Goal: Task Accomplishment & Management: Use online tool/utility

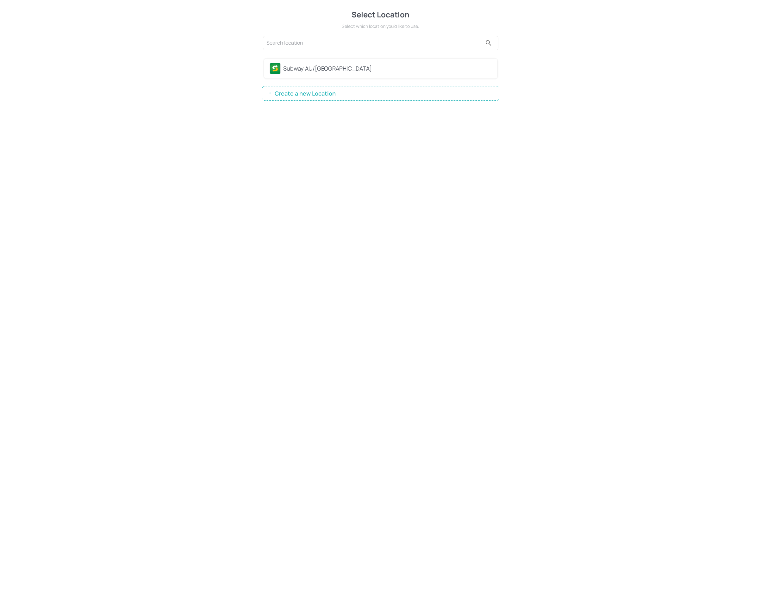
click at [313, 66] on div "Subway AU/[GEOGRAPHIC_DATA]" at bounding box center [387, 68] width 208 height 9
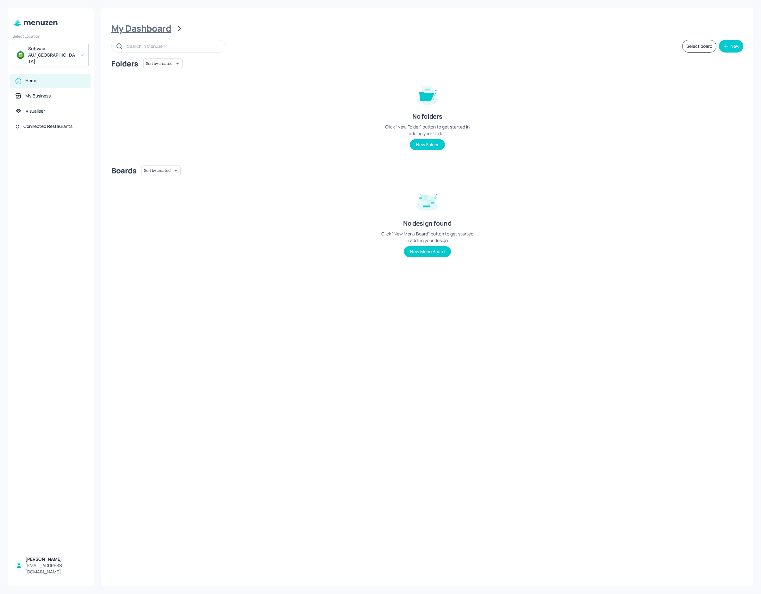
click at [147, 31] on div "My Dashboard" at bounding box center [141, 28] width 60 height 11
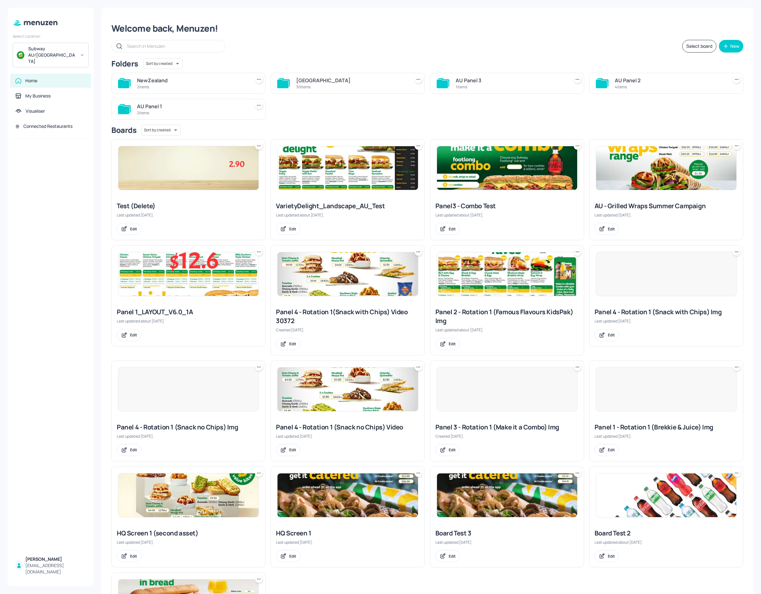
click at [325, 77] on div "[GEOGRAPHIC_DATA]" at bounding box center [351, 81] width 110 height 8
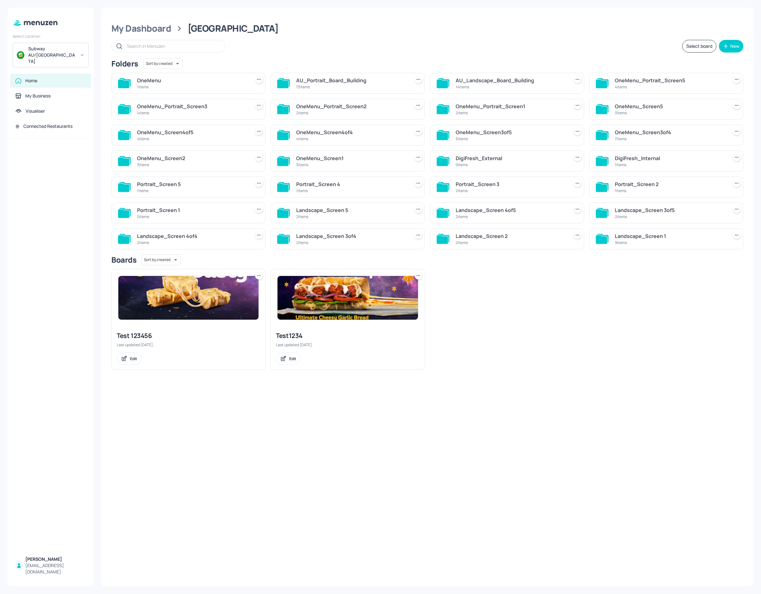
click at [482, 87] on div "14 items" at bounding box center [510, 86] width 110 height 5
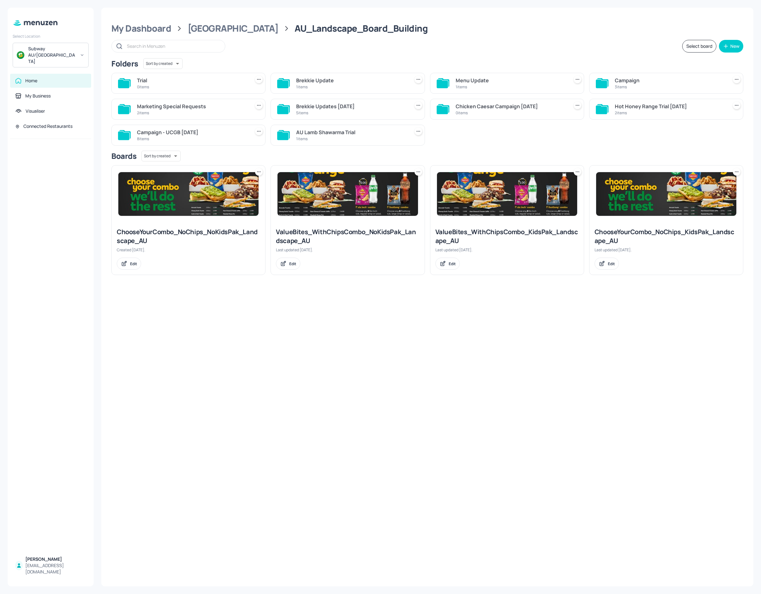
click at [641, 107] on div "Hot Honey Range Trial [DATE]" at bounding box center [669, 106] width 110 height 8
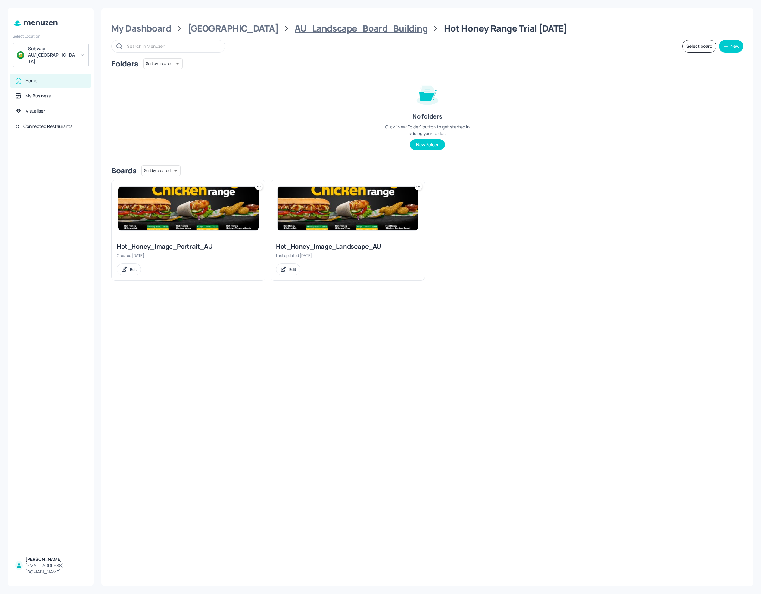
click at [296, 33] on div "AU_Landscape_Board_Building" at bounding box center [360, 28] width 133 height 11
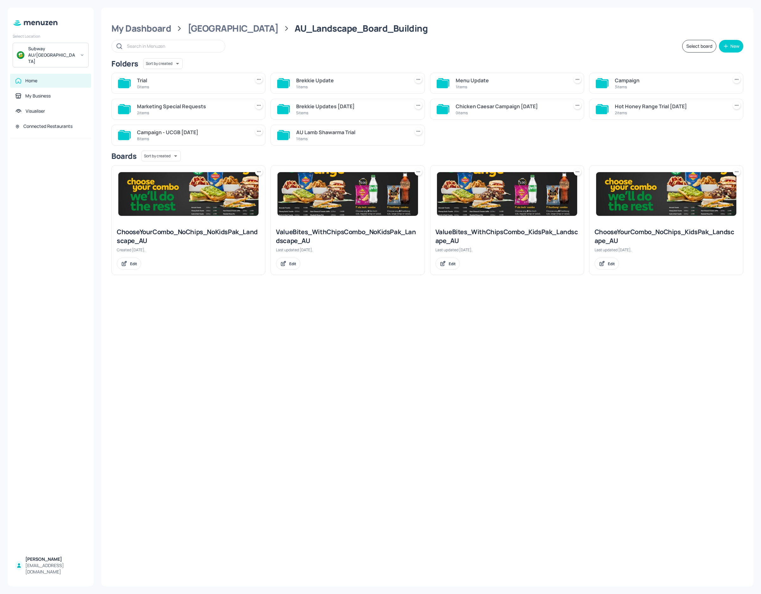
click at [324, 105] on div "Brekkie Updates [DATE]" at bounding box center [351, 106] width 110 height 8
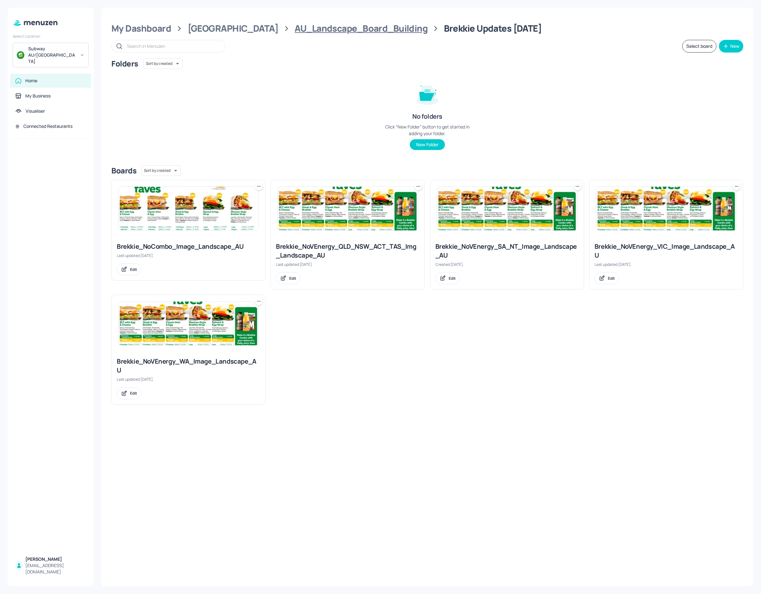
click at [334, 31] on div "AU_Landscape_Board_Building" at bounding box center [360, 28] width 133 height 11
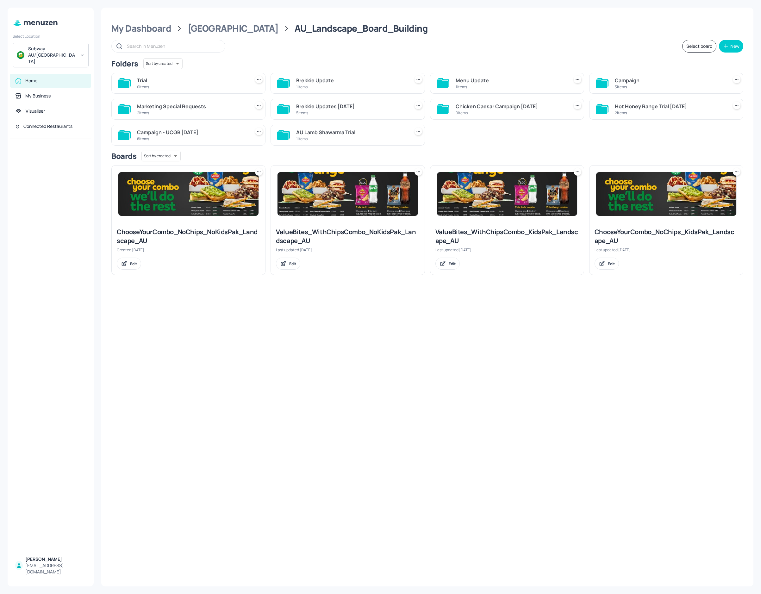
click at [196, 134] on div "Campaign - UCGB [DATE]" at bounding box center [192, 132] width 110 height 8
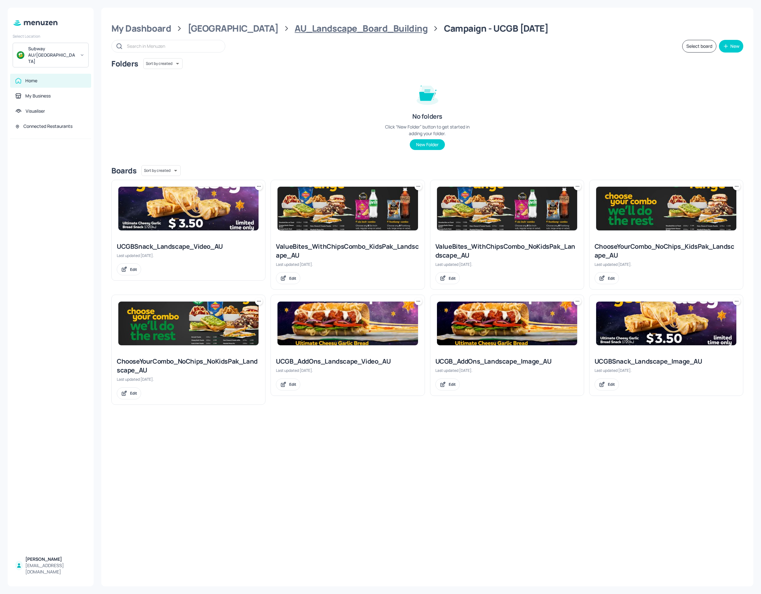
click at [329, 29] on div "AU_Landscape_Board_Building" at bounding box center [360, 28] width 133 height 11
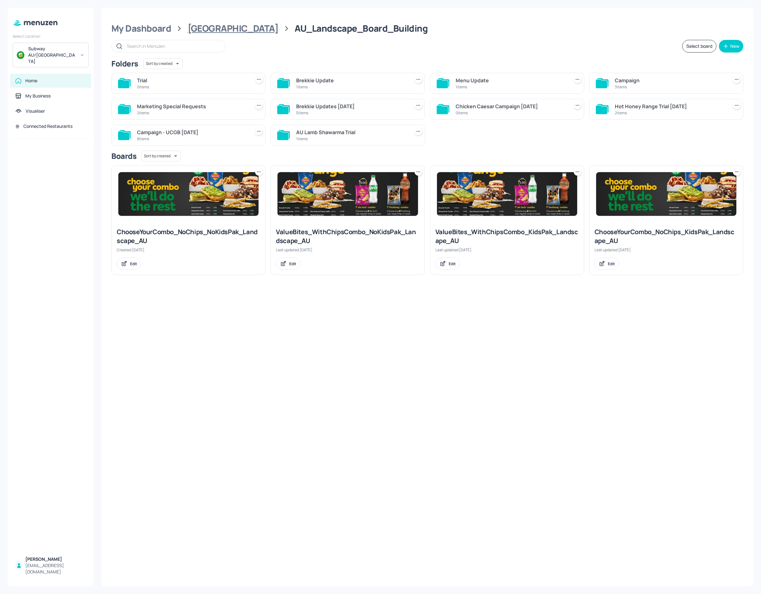
click at [221, 23] on div "[GEOGRAPHIC_DATA]" at bounding box center [233, 28] width 91 height 11
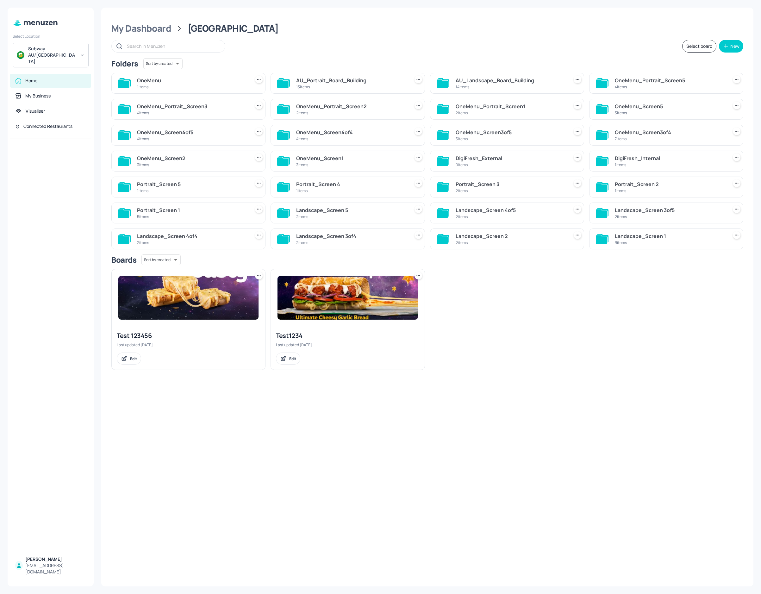
click at [504, 211] on div "Landscape_Screen 4of5" at bounding box center [510, 210] width 110 height 8
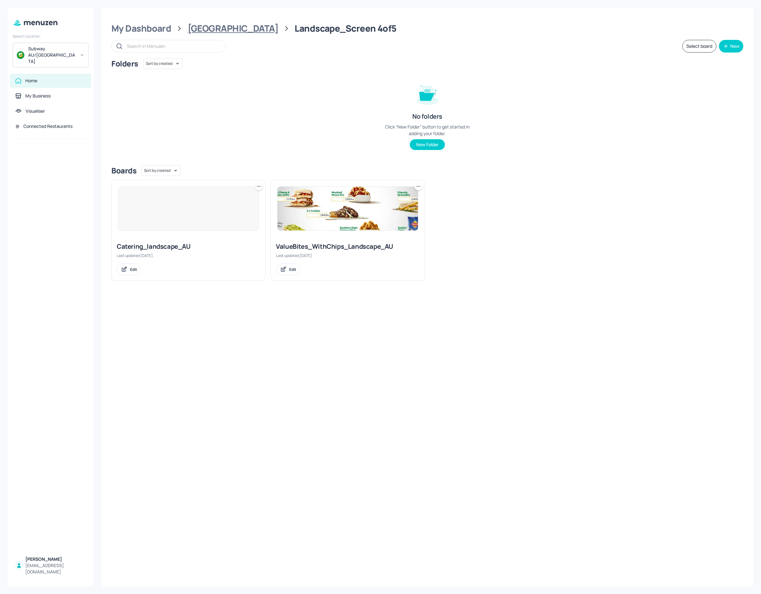
click at [224, 24] on div "[GEOGRAPHIC_DATA]" at bounding box center [233, 28] width 91 height 11
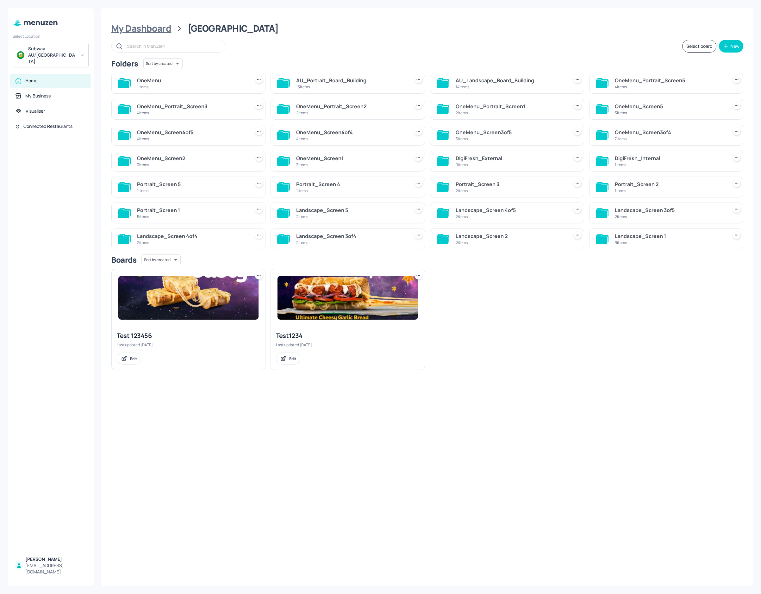
click at [129, 31] on div "My Dashboard" at bounding box center [141, 28] width 60 height 11
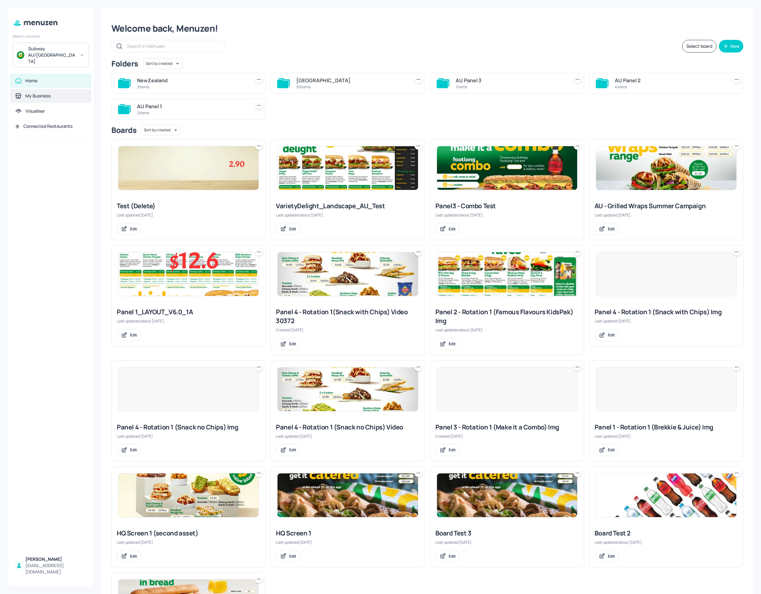
click at [46, 89] on div "My Business" at bounding box center [50, 96] width 81 height 14
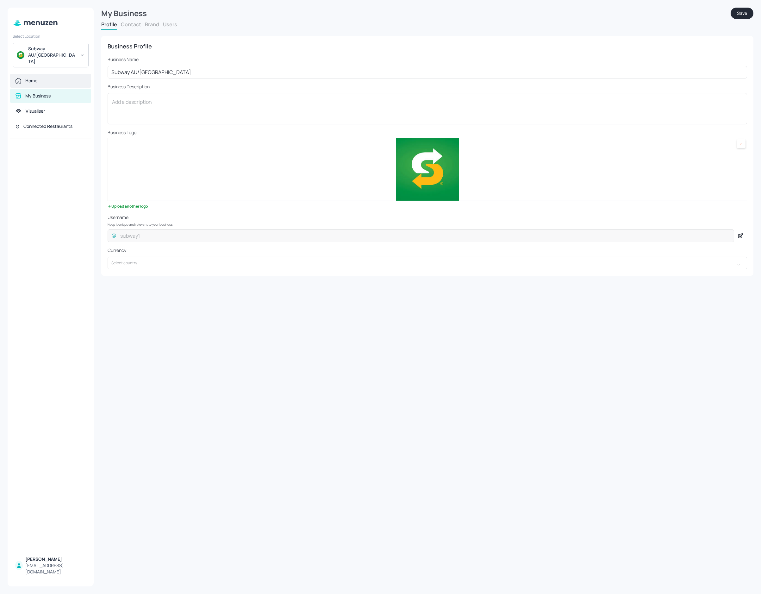
click at [46, 77] on div "Home" at bounding box center [50, 80] width 71 height 6
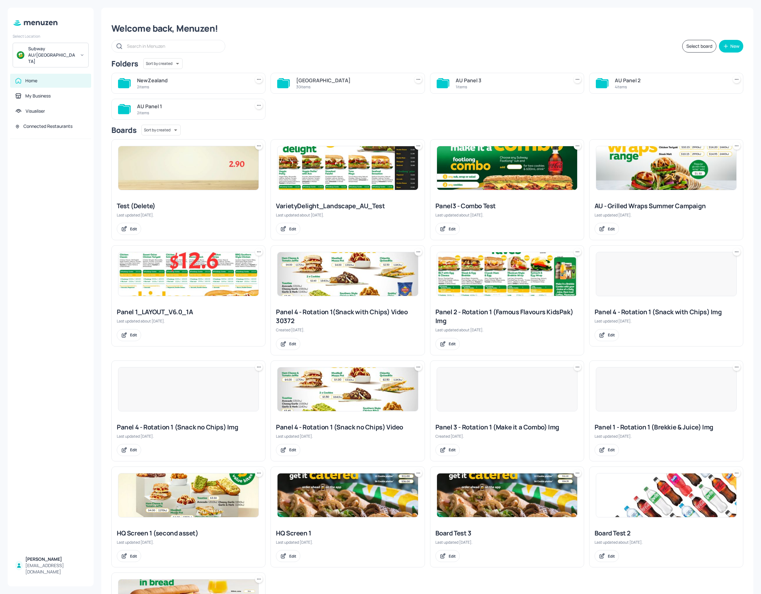
click at [326, 81] on div "[GEOGRAPHIC_DATA]" at bounding box center [351, 81] width 110 height 8
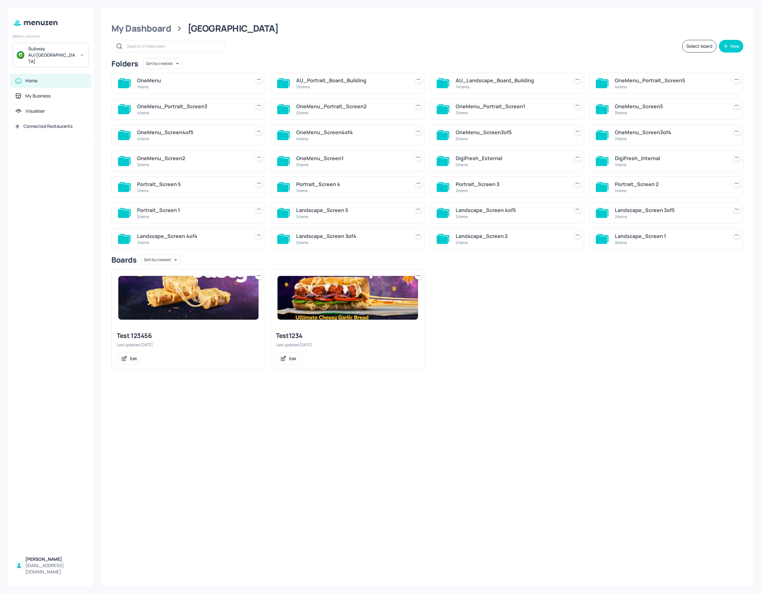
click at [478, 79] on div "AU_Landscape_Board_Building" at bounding box center [510, 81] width 110 height 8
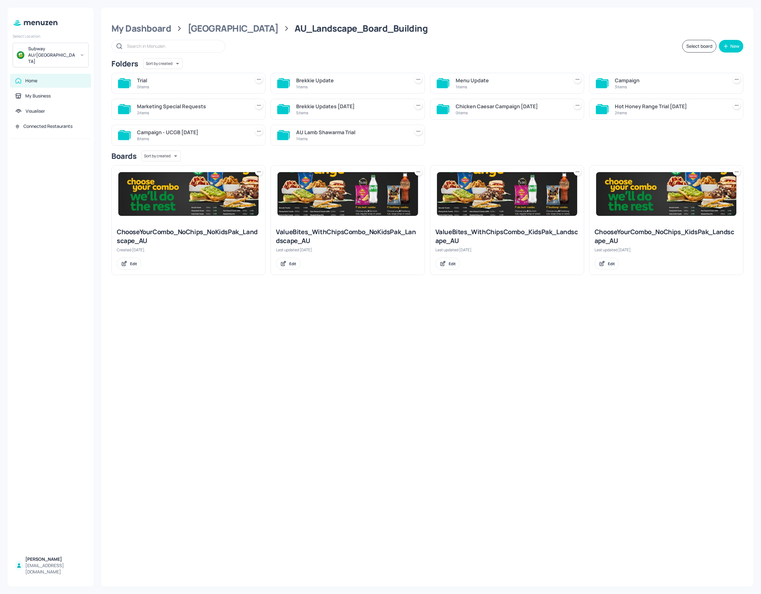
click at [678, 79] on div "Campaign" at bounding box center [669, 81] width 110 height 8
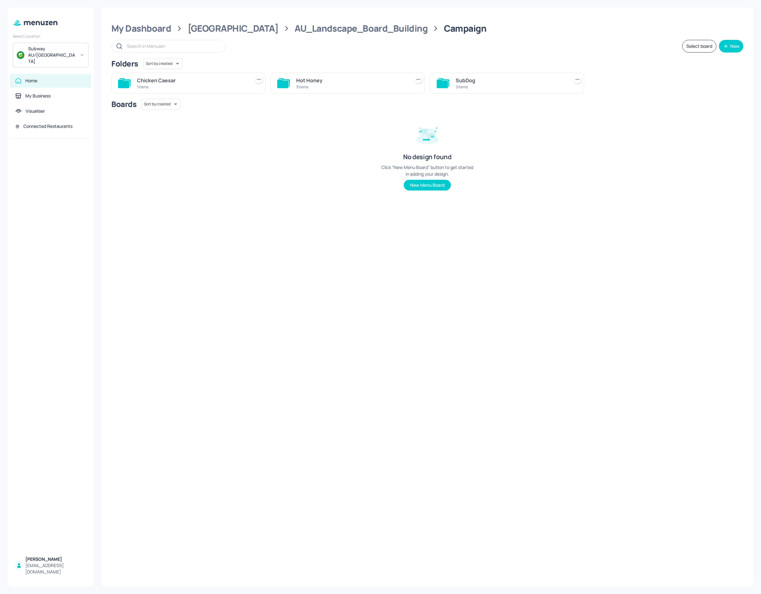
click at [482, 79] on div "SubDog" at bounding box center [510, 81] width 110 height 8
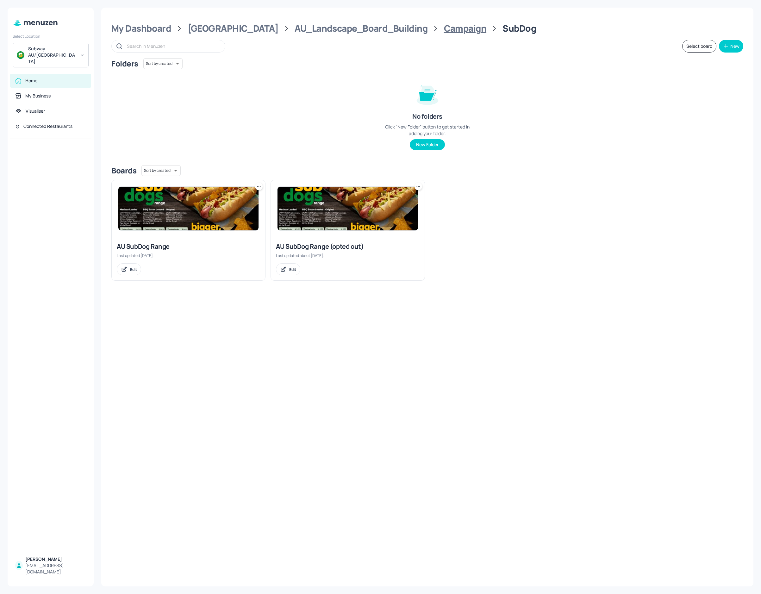
click at [444, 31] on div "Campaign" at bounding box center [465, 28] width 43 height 11
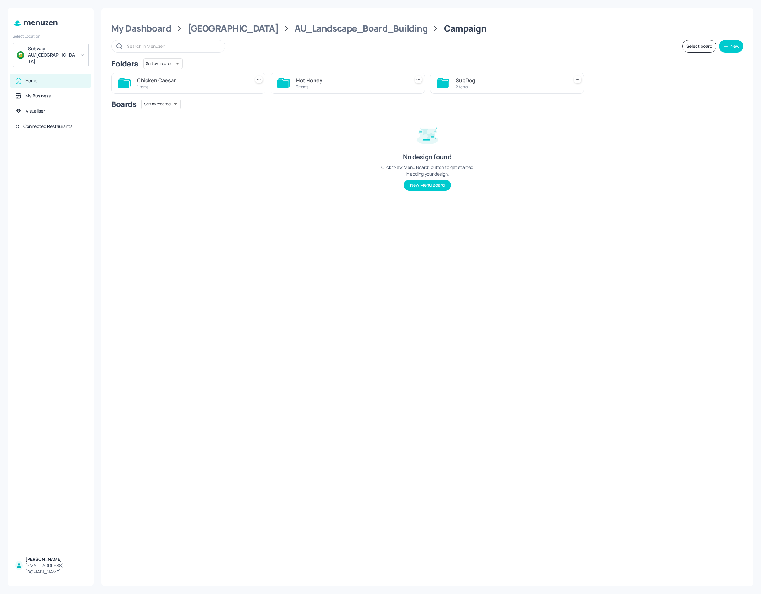
click at [320, 81] on div "Hot Honey" at bounding box center [351, 81] width 110 height 8
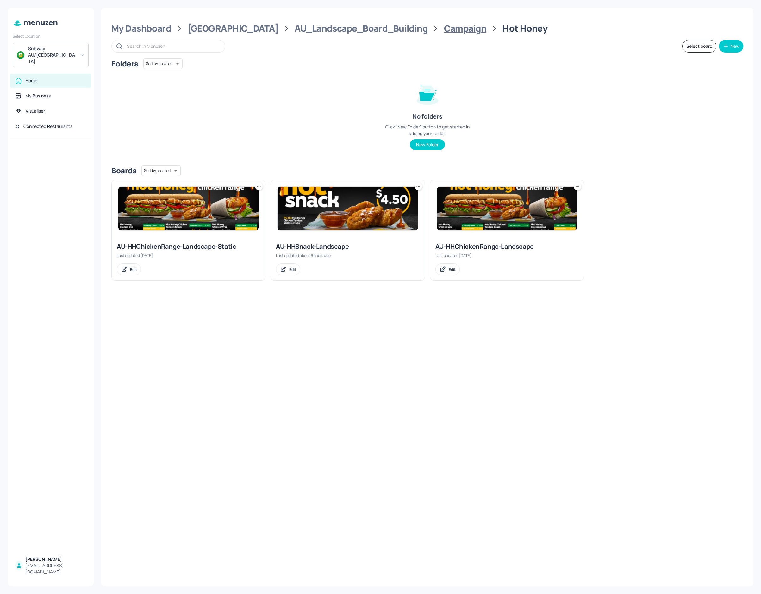
click at [444, 25] on div "Campaign" at bounding box center [465, 28] width 43 height 11
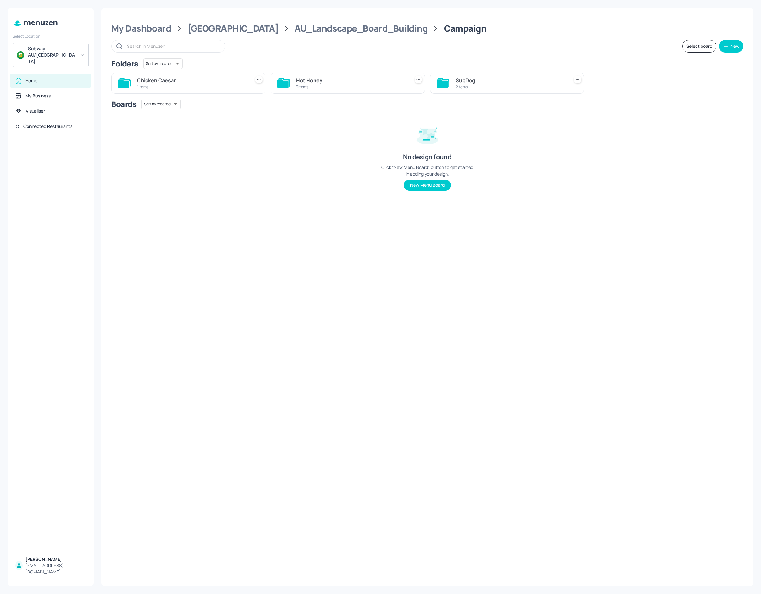
click at [206, 86] on div "1 items" at bounding box center [192, 86] width 110 height 5
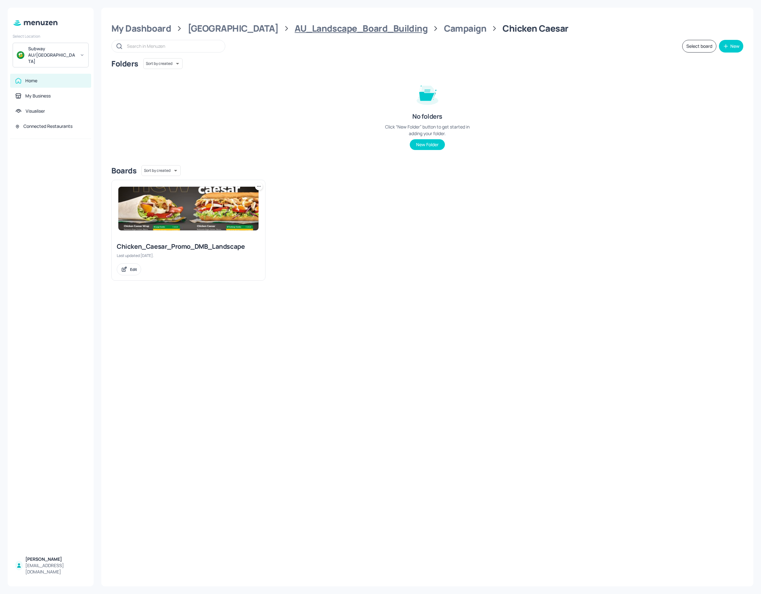
click at [339, 27] on div "AU_Landscape_Board_Building" at bounding box center [360, 28] width 133 height 11
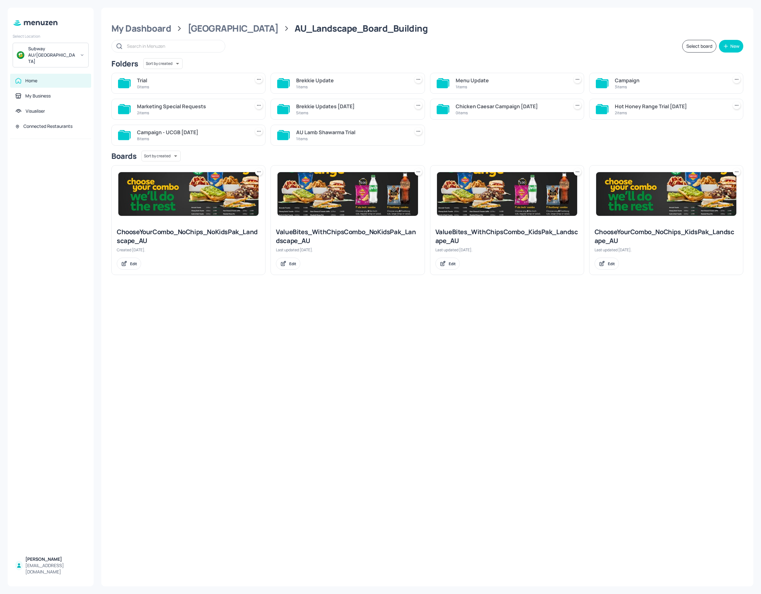
click at [348, 107] on div "Brekkie Updates [DATE]" at bounding box center [351, 106] width 110 height 8
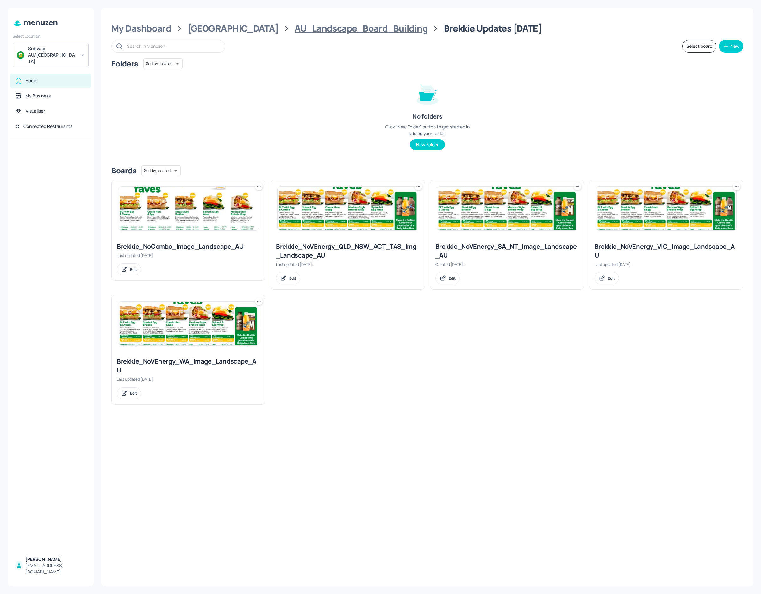
click at [315, 29] on div "AU_Landscape_Board_Building" at bounding box center [360, 28] width 133 height 11
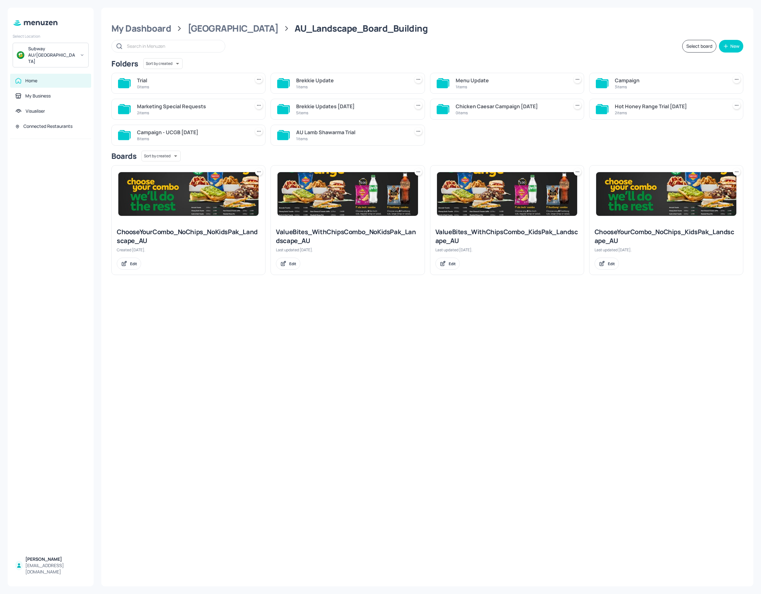
click at [467, 85] on div "1 items" at bounding box center [510, 86] width 110 height 5
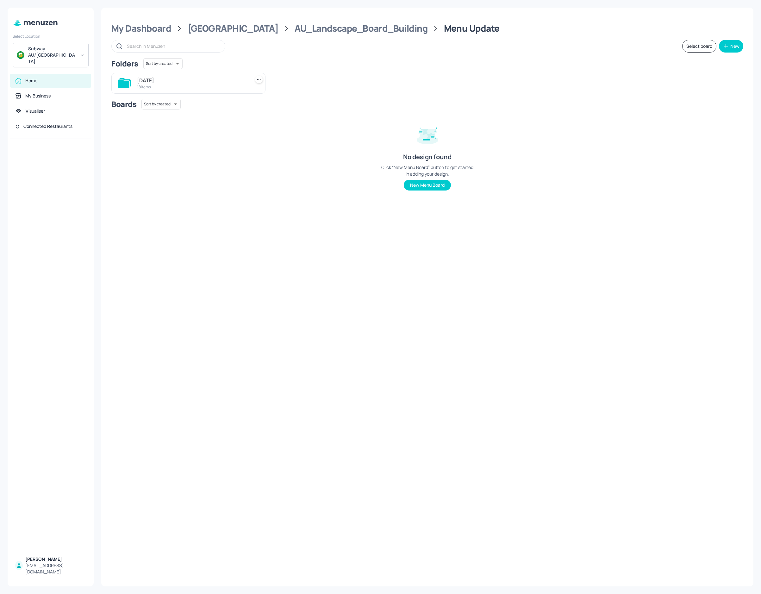
click at [160, 83] on div "[DATE]" at bounding box center [192, 81] width 110 height 8
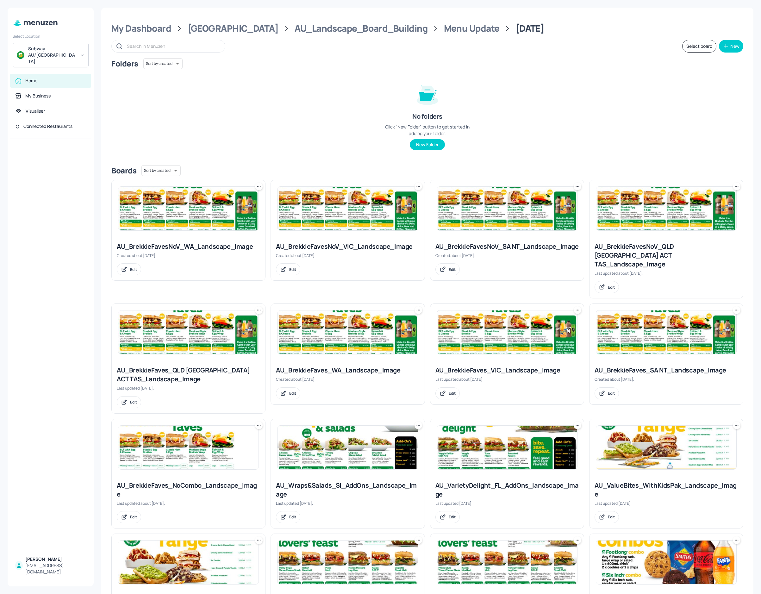
scroll to position [47, 0]
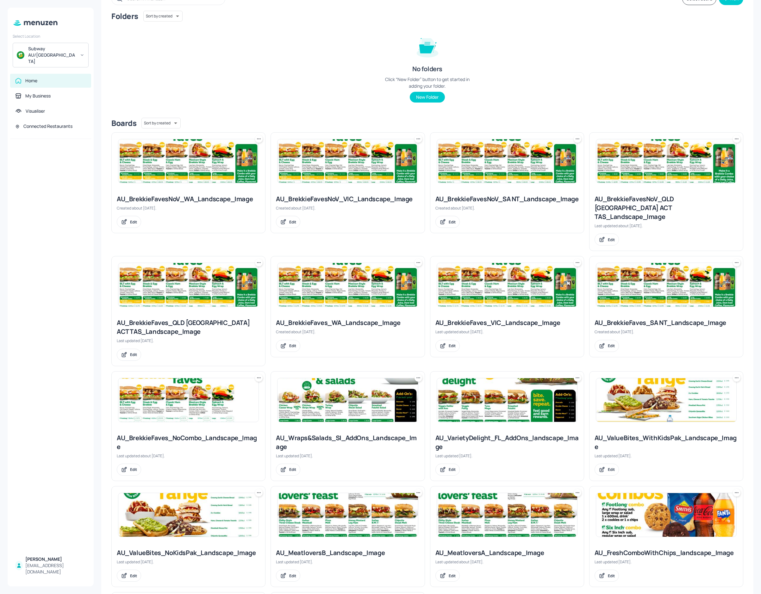
click at [483, 397] on img at bounding box center [507, 400] width 140 height 44
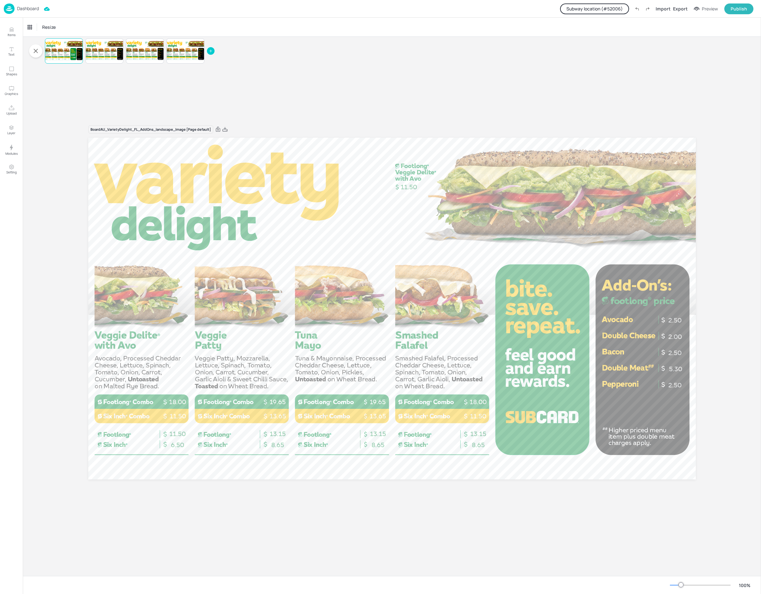
click at [607, 11] on button "Subway location (# 52006 )" at bounding box center [594, 8] width 69 height 11
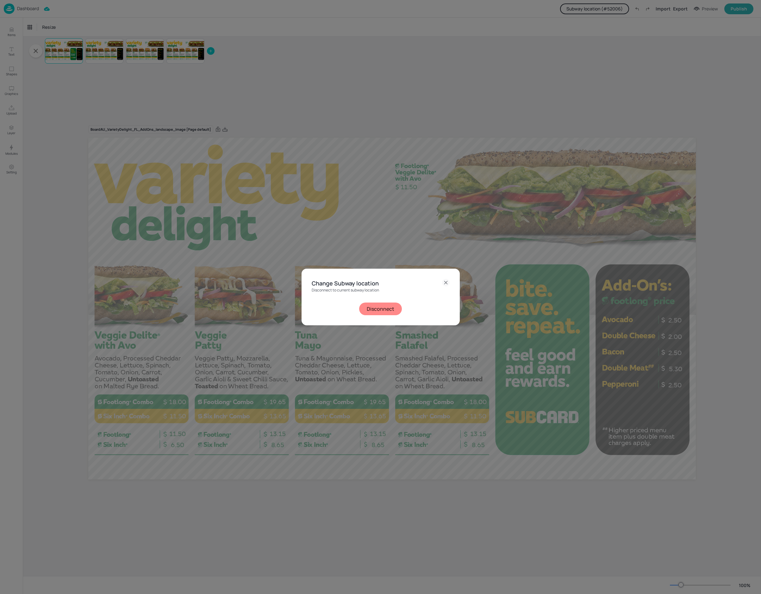
click at [385, 309] on button "Disconnect" at bounding box center [380, 308] width 43 height 13
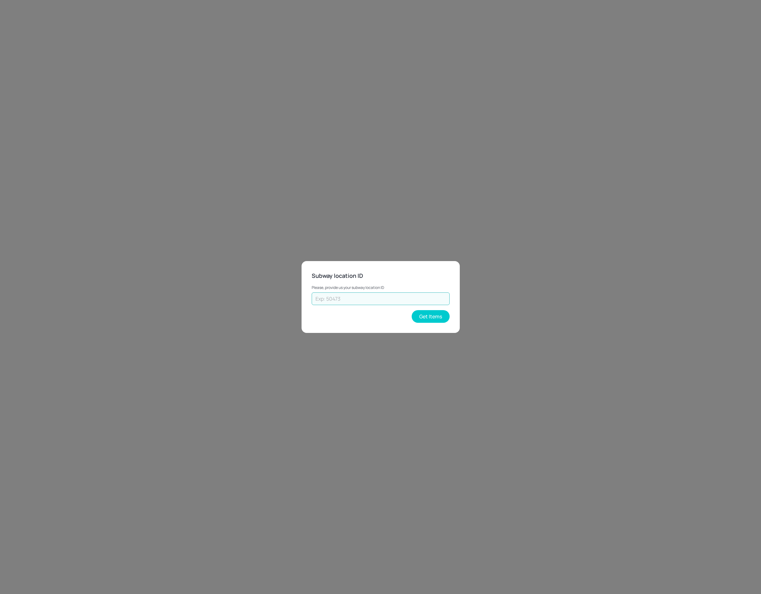
click at [332, 300] on input "text" at bounding box center [381, 298] width 138 height 13
type input "20253"
click at [421, 315] on button "Get Items" at bounding box center [430, 316] width 38 height 13
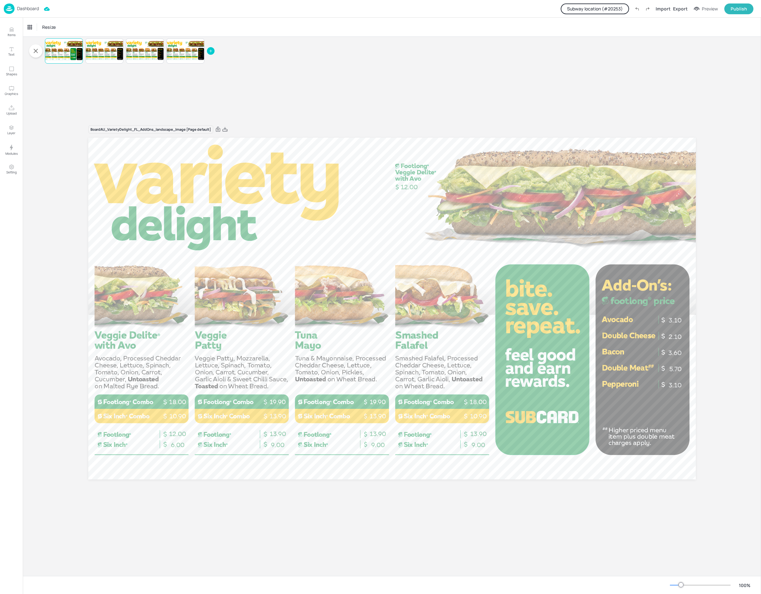
click at [24, 10] on p "Dashboard" at bounding box center [28, 8] width 22 height 4
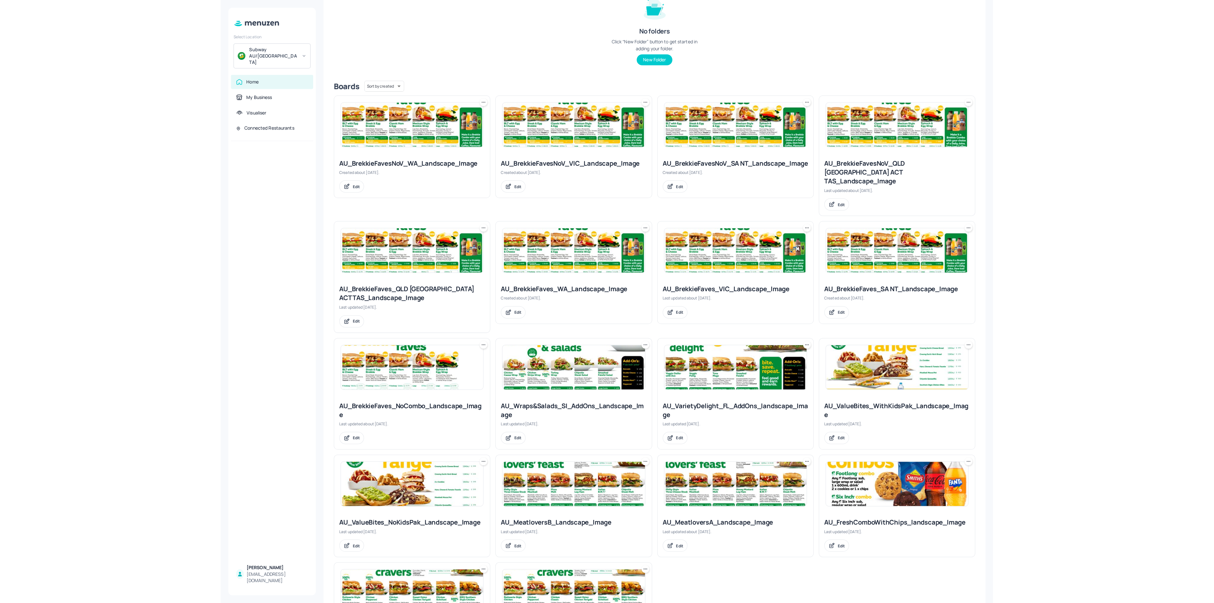
scroll to position [95, 0]
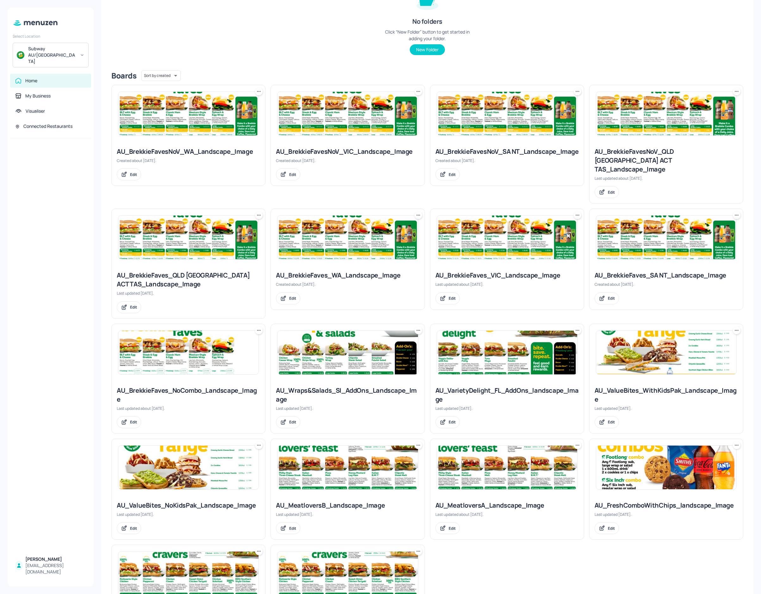
click at [337, 346] on img at bounding box center [347, 352] width 140 height 44
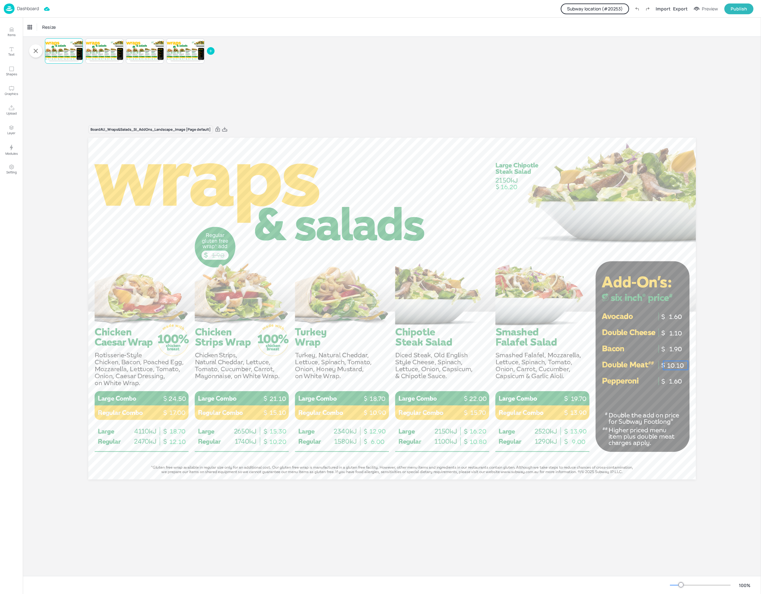
click at [671, 366] on p "10.10" at bounding box center [675, 365] width 25 height 9
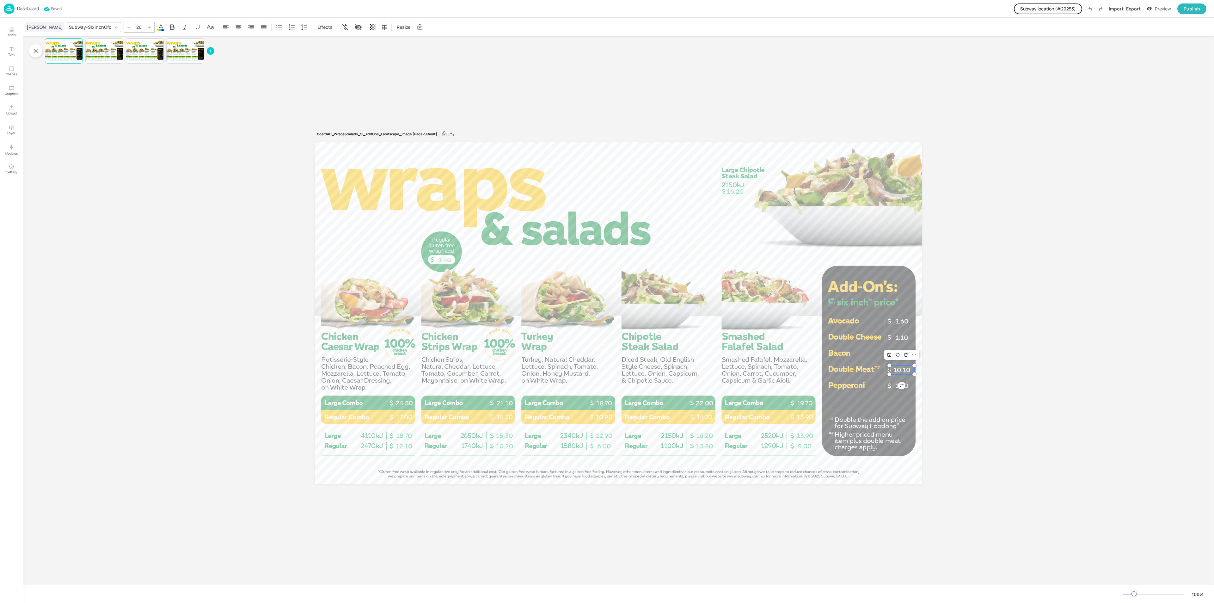
click at [28, 24] on div "[PERSON_NAME]" at bounding box center [44, 27] width 39 height 10
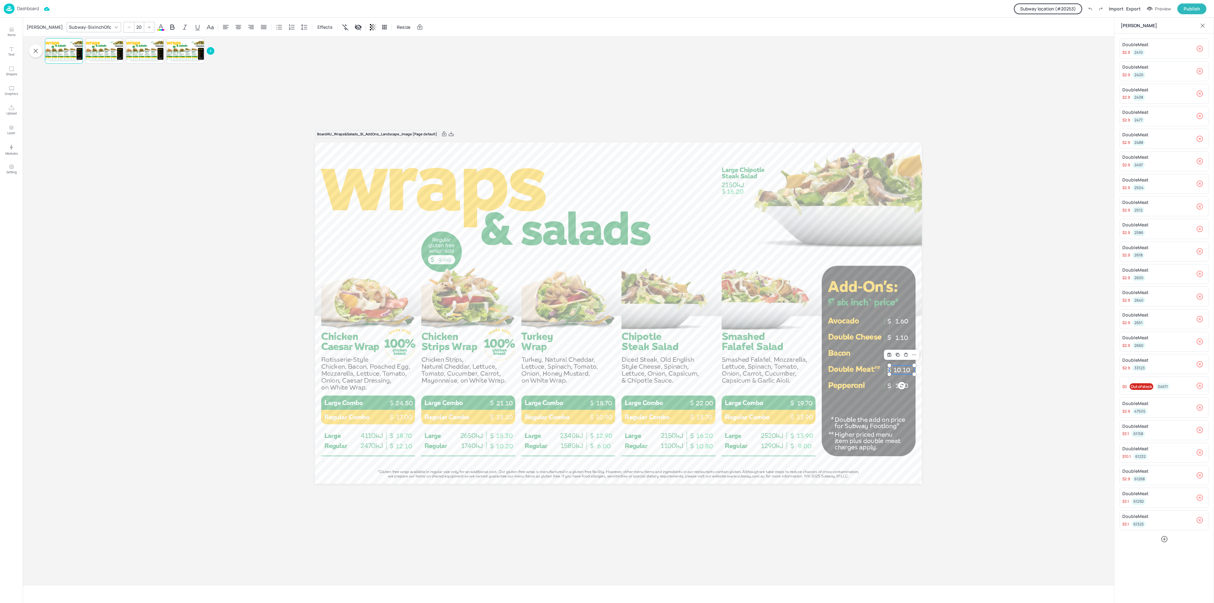
click at [758, 322] on div "Board AU_Wraps&Salads_SI_AddOns_Landscape_Image [Page default] 1.90 19.70 13.90…" at bounding box center [619, 311] width 1192 height 548
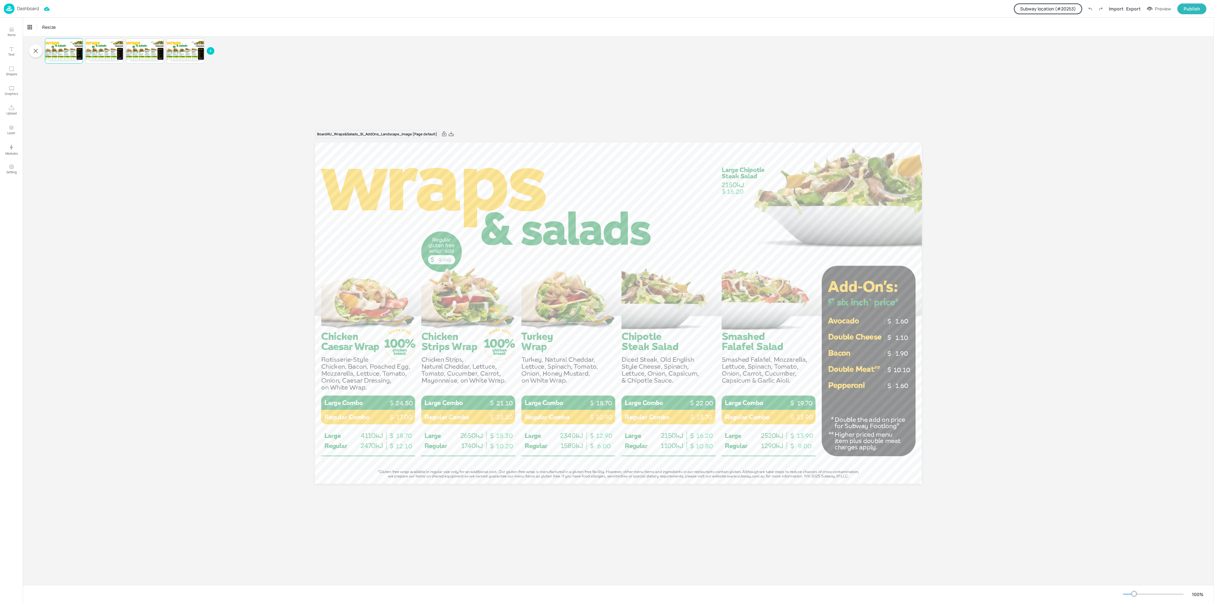
click at [15, 9] on div "Dashboard" at bounding box center [21, 8] width 35 height 10
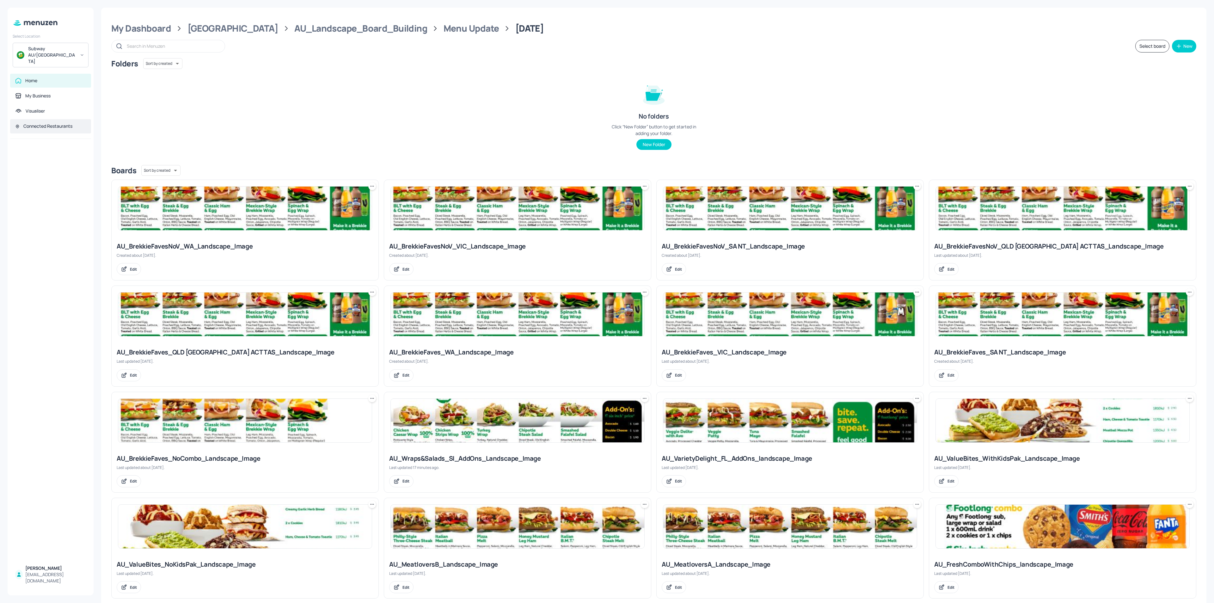
click at [45, 123] on div "Connected Restaurants" at bounding box center [47, 126] width 49 height 6
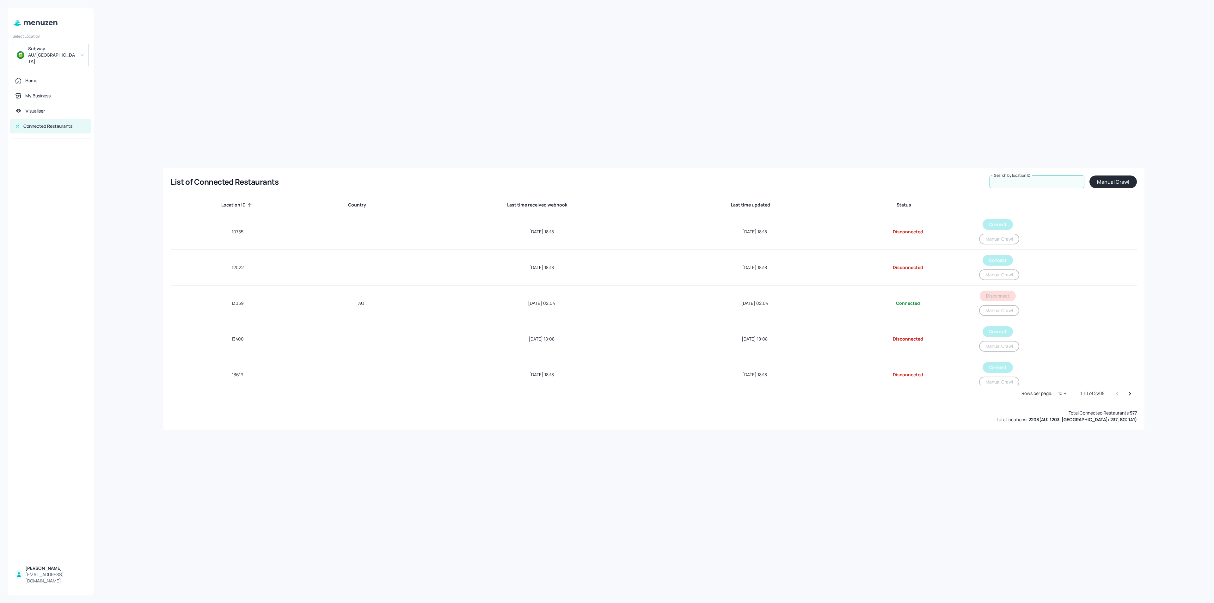
click at [1017, 187] on input "Search by location ID" at bounding box center [1037, 182] width 95 height 13
click at [15, 74] on div "Home" at bounding box center [50, 81] width 81 height 14
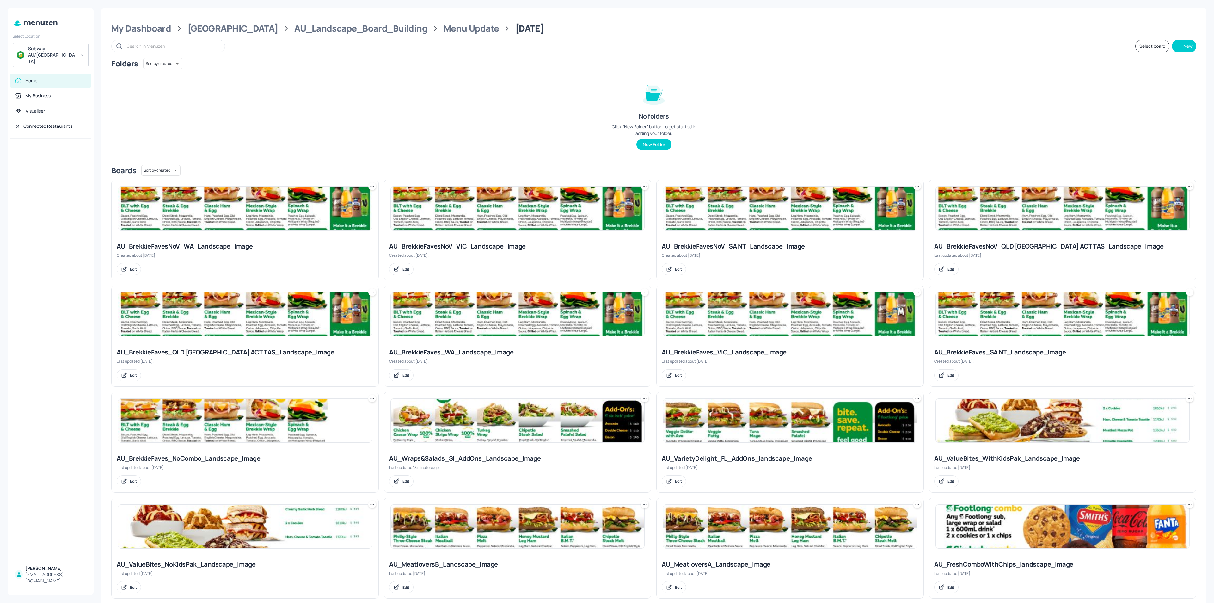
click at [561, 306] on img at bounding box center [518, 315] width 254 height 44
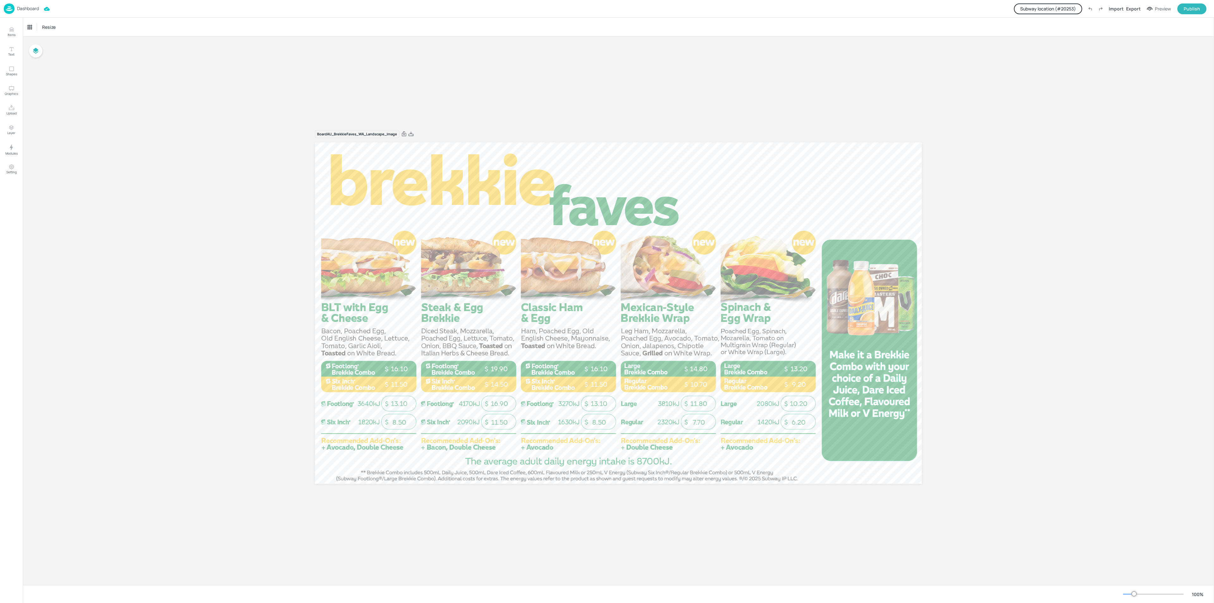
click at [13, 8] on img at bounding box center [9, 8] width 11 height 10
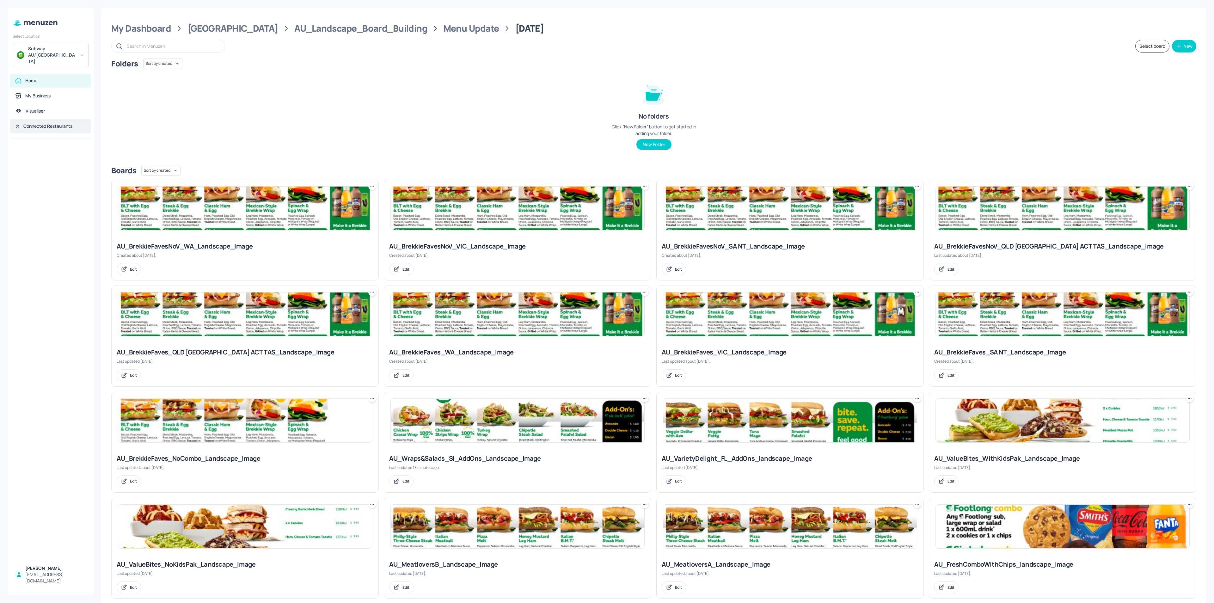
click at [48, 123] on div "Connected Restaurants" at bounding box center [47, 126] width 49 height 6
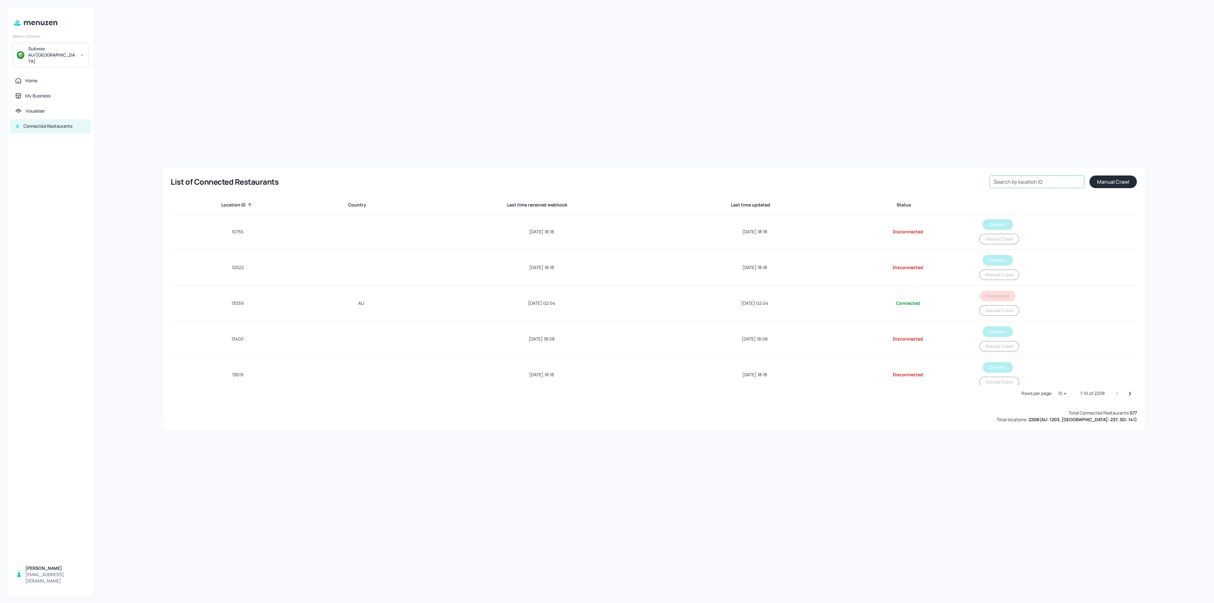
click at [1050, 176] on input "Search by location ID" at bounding box center [1037, 182] width 95 height 13
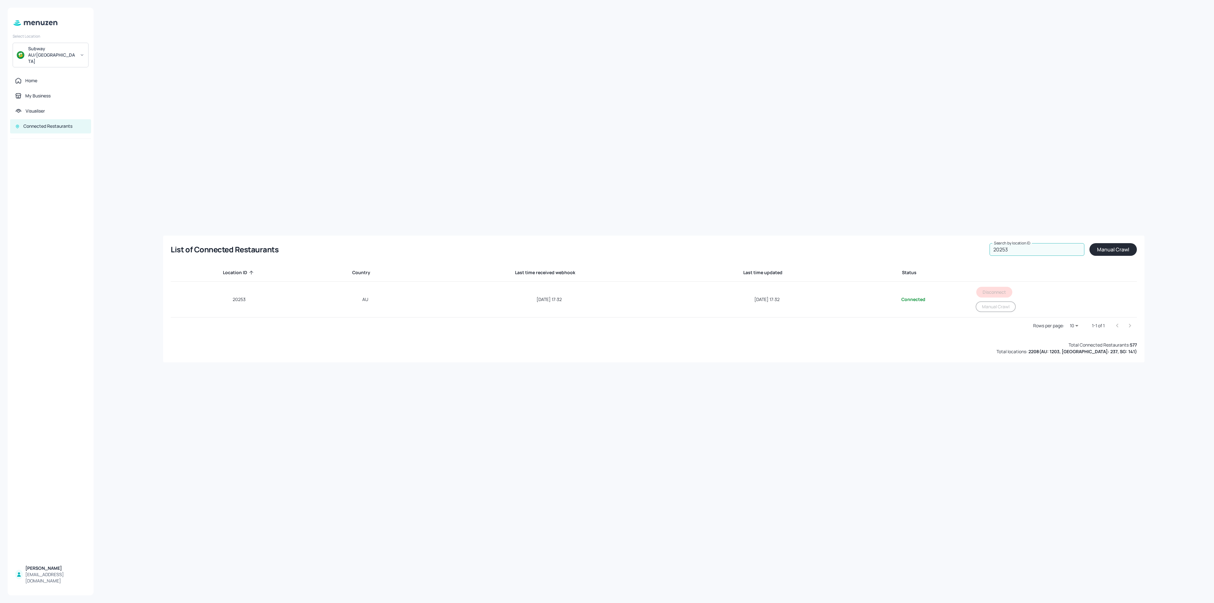
type input "20253"
click at [1105, 250] on button "Manual Crawl" at bounding box center [1113, 249] width 47 height 13
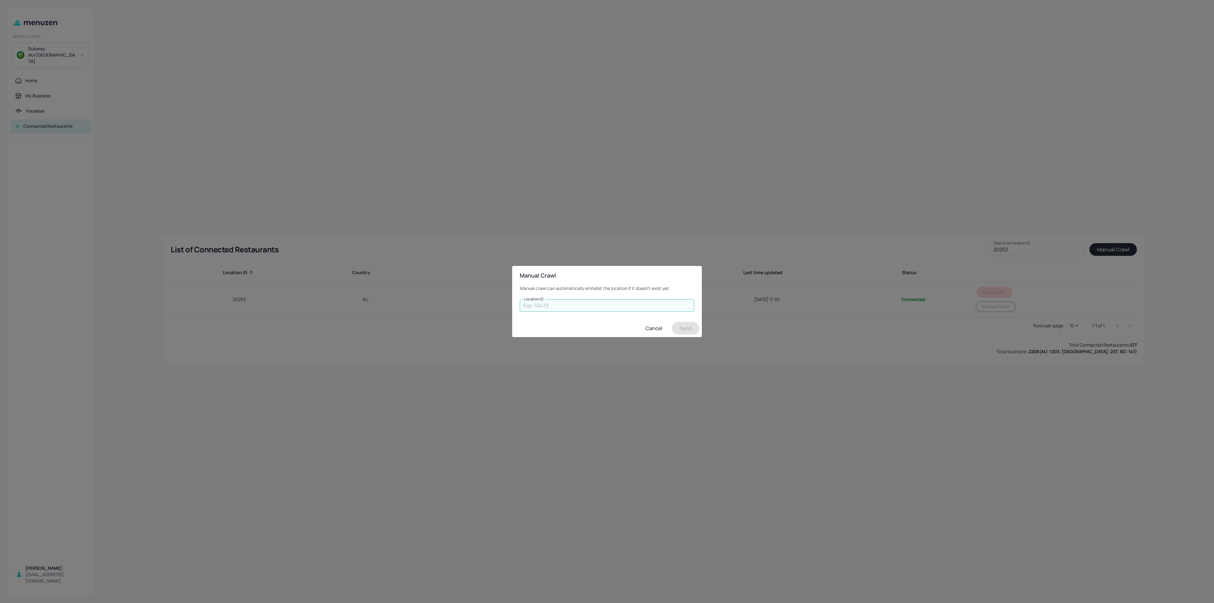
click at [639, 303] on input "Location ID" at bounding box center [607, 305] width 175 height 13
type input "20253"
click at [688, 329] on button "Send" at bounding box center [686, 328] width 28 height 13
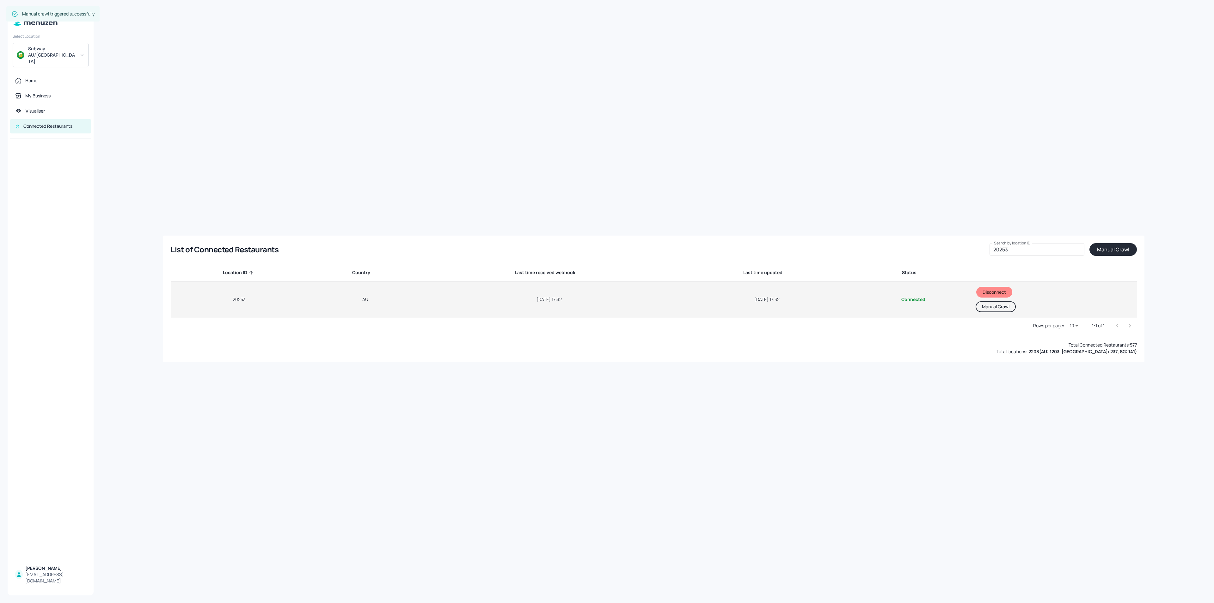
click at [997, 307] on button "Manual Crawl" at bounding box center [996, 306] width 40 height 11
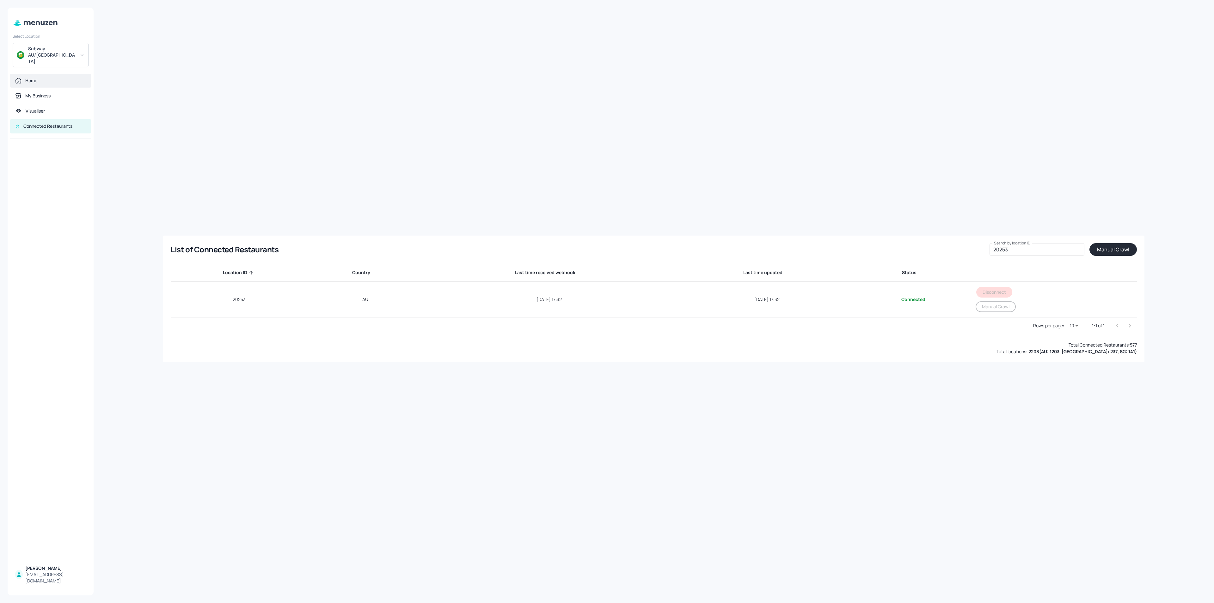
click at [22, 77] on div "Home" at bounding box center [50, 80] width 71 height 6
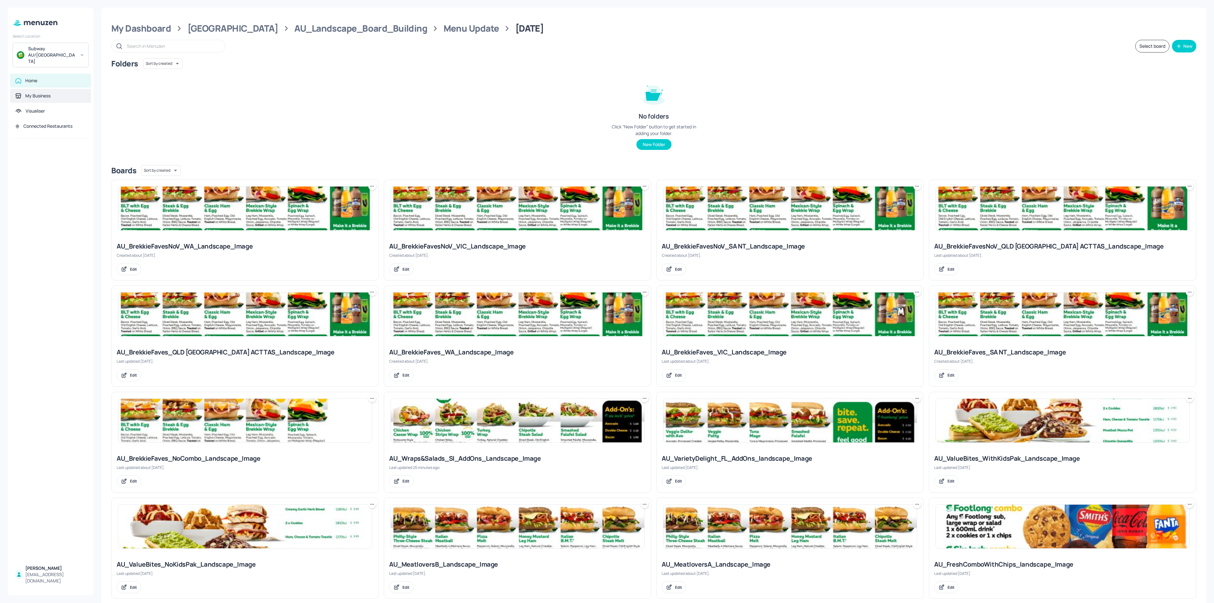
click at [45, 89] on div "My Business" at bounding box center [50, 96] width 81 height 14
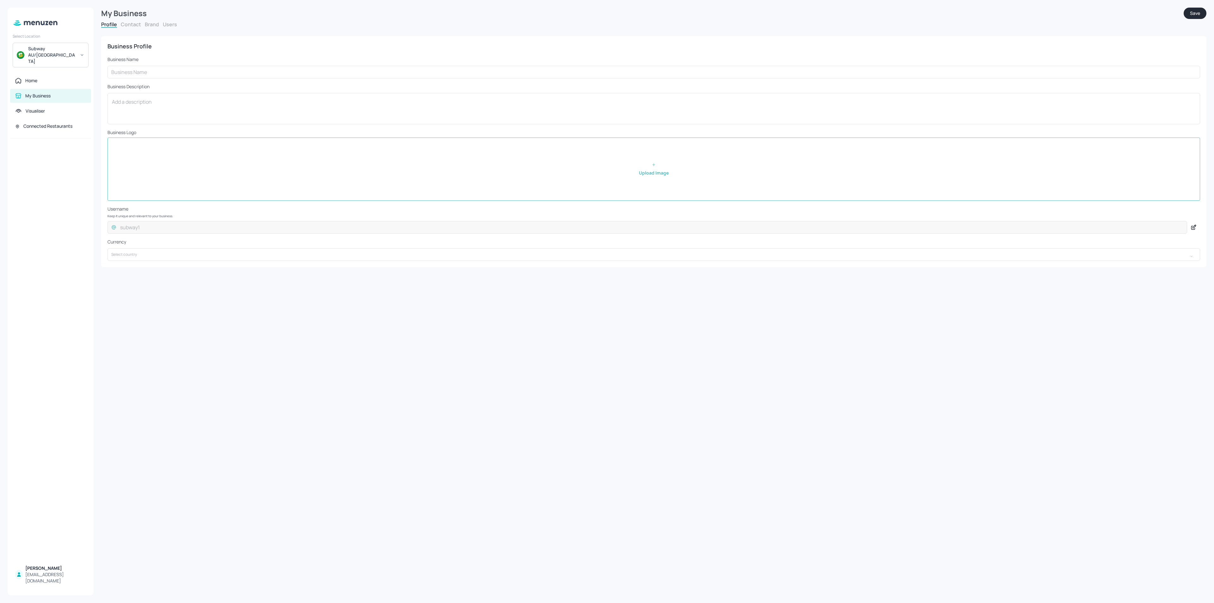
type input "Subway AU/[GEOGRAPHIC_DATA]"
click at [67, 123] on div "Connected Restaurants" at bounding box center [47, 126] width 49 height 6
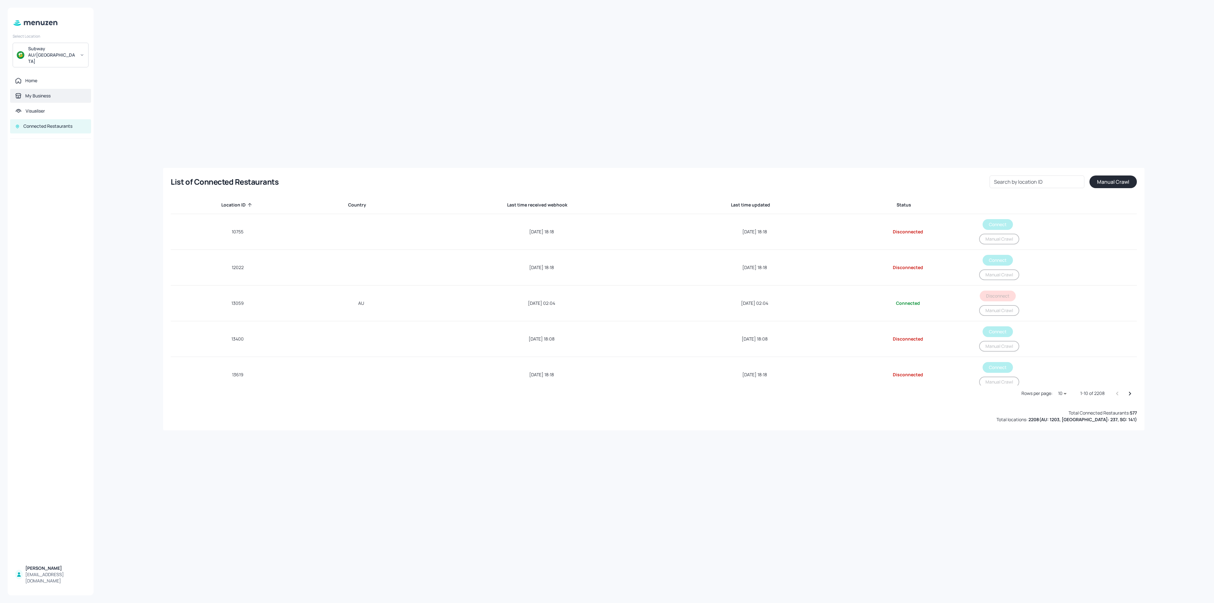
click at [41, 93] on div "My Business" at bounding box center [37, 96] width 25 height 6
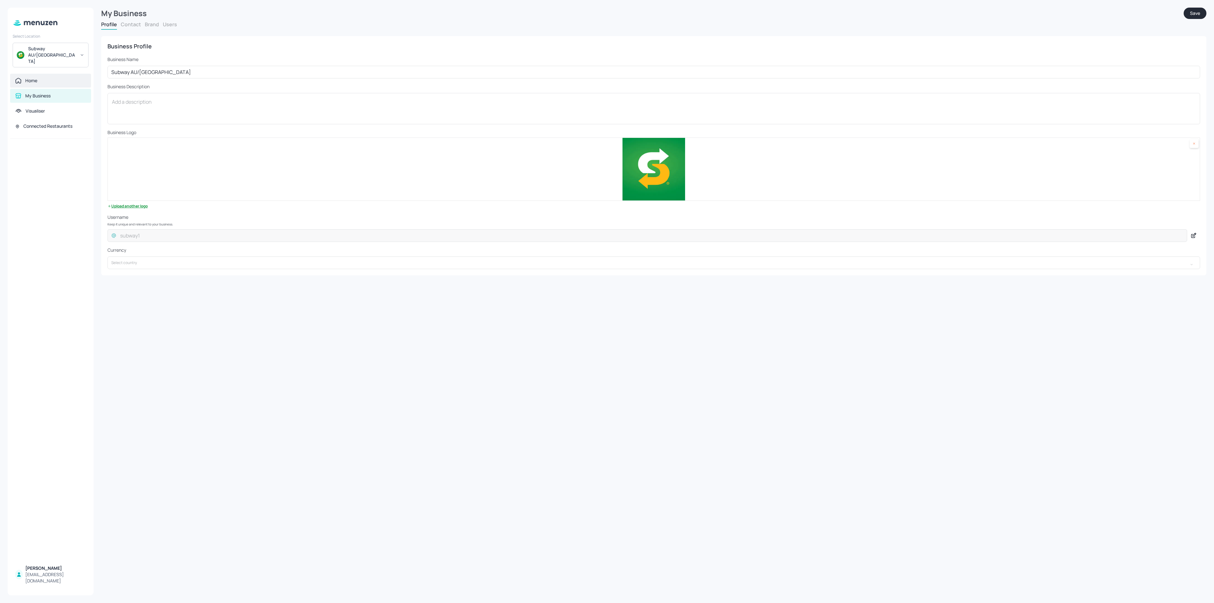
click at [36, 77] on div "Home" at bounding box center [31, 80] width 12 height 6
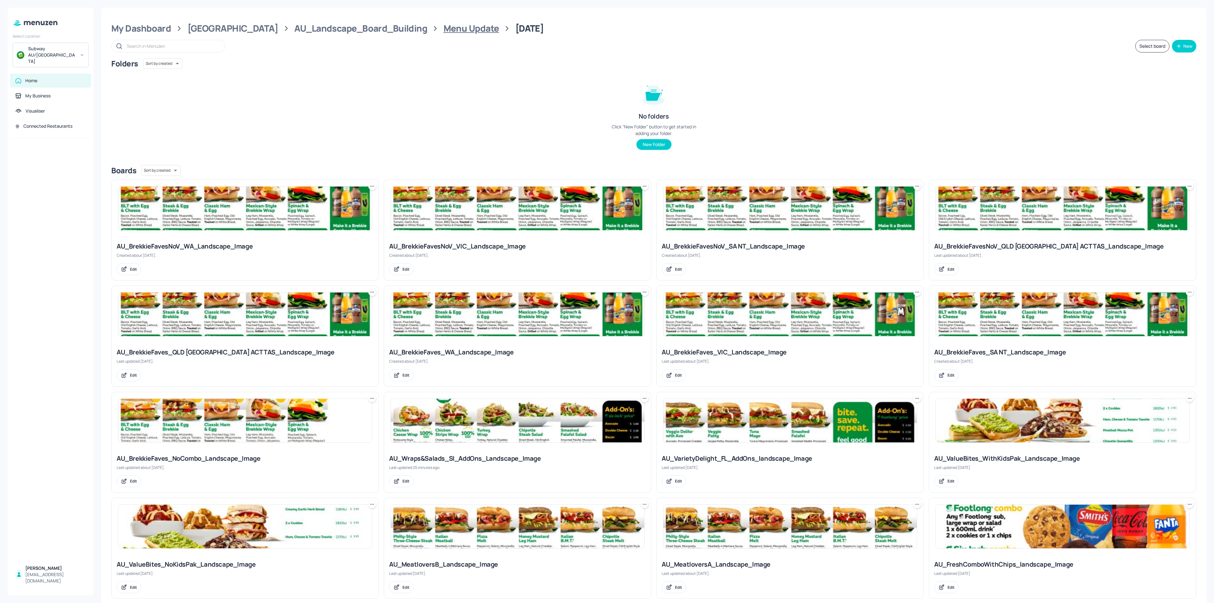
click at [444, 24] on div "Menu Update" at bounding box center [472, 28] width 56 height 11
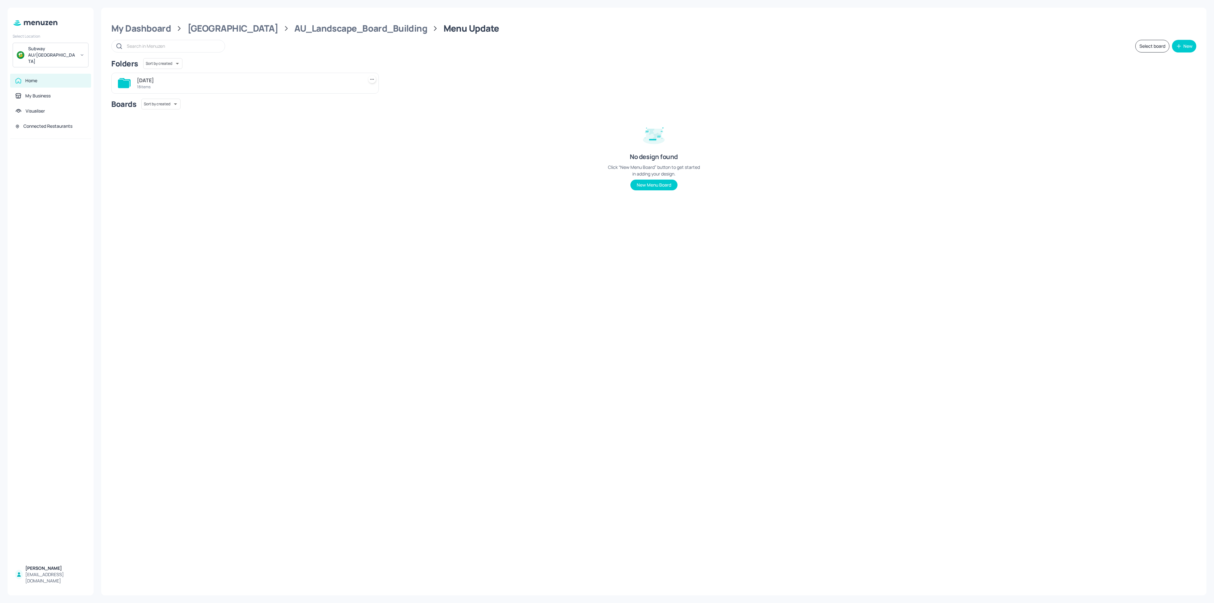
click at [183, 76] on div "August 25 18 items" at bounding box center [249, 83] width 224 height 15
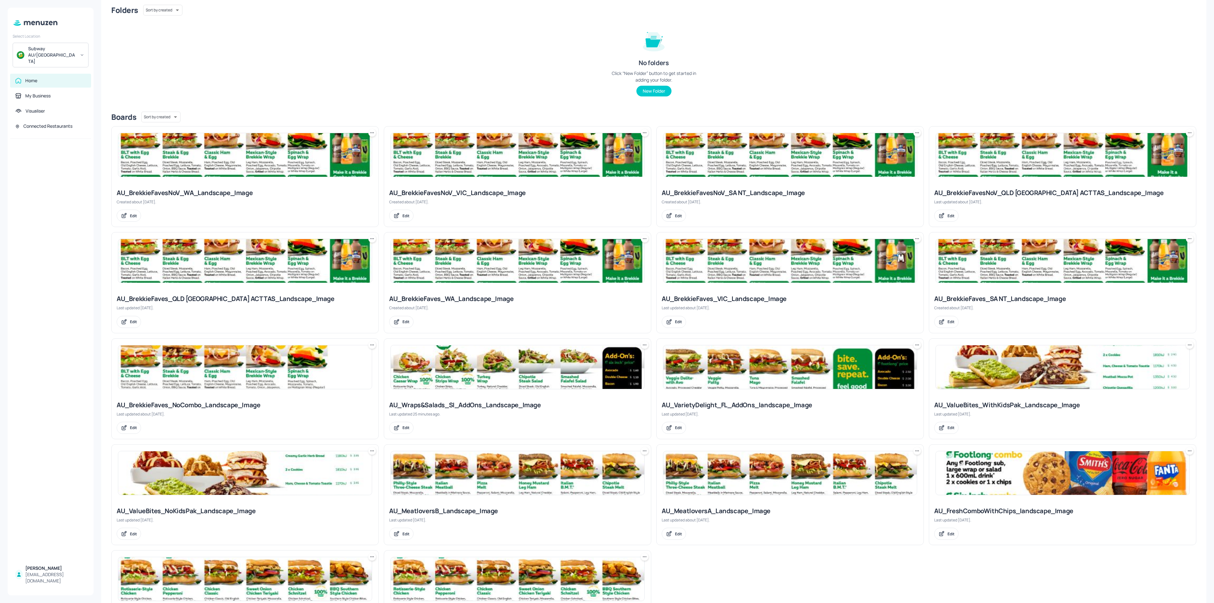
scroll to position [117, 0]
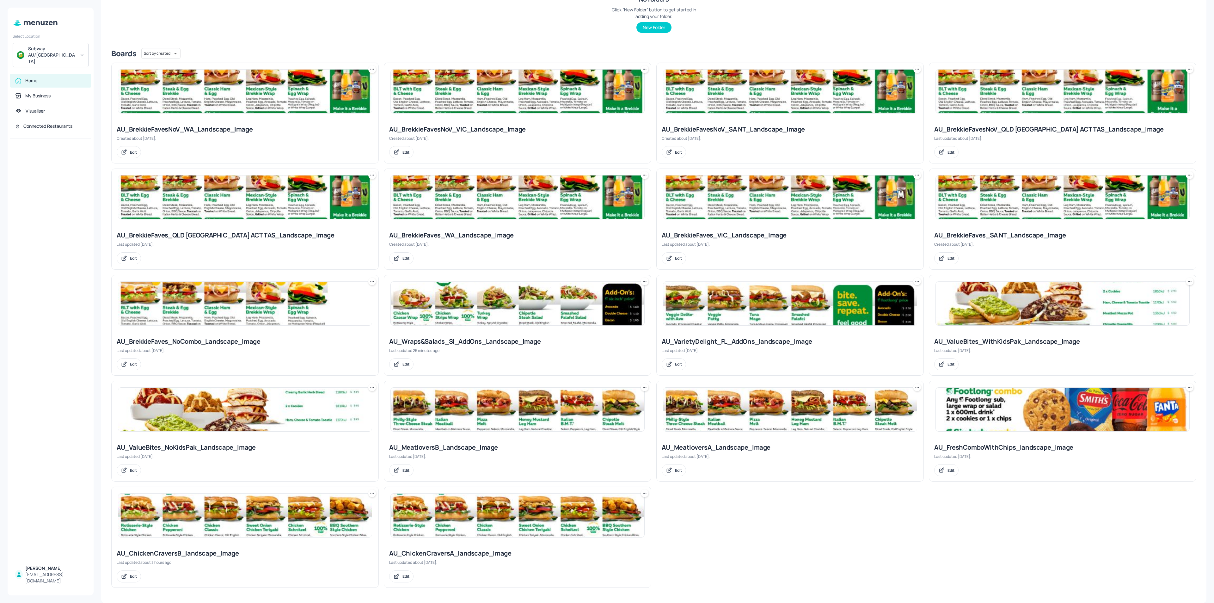
click at [517, 313] on img at bounding box center [518, 304] width 254 height 44
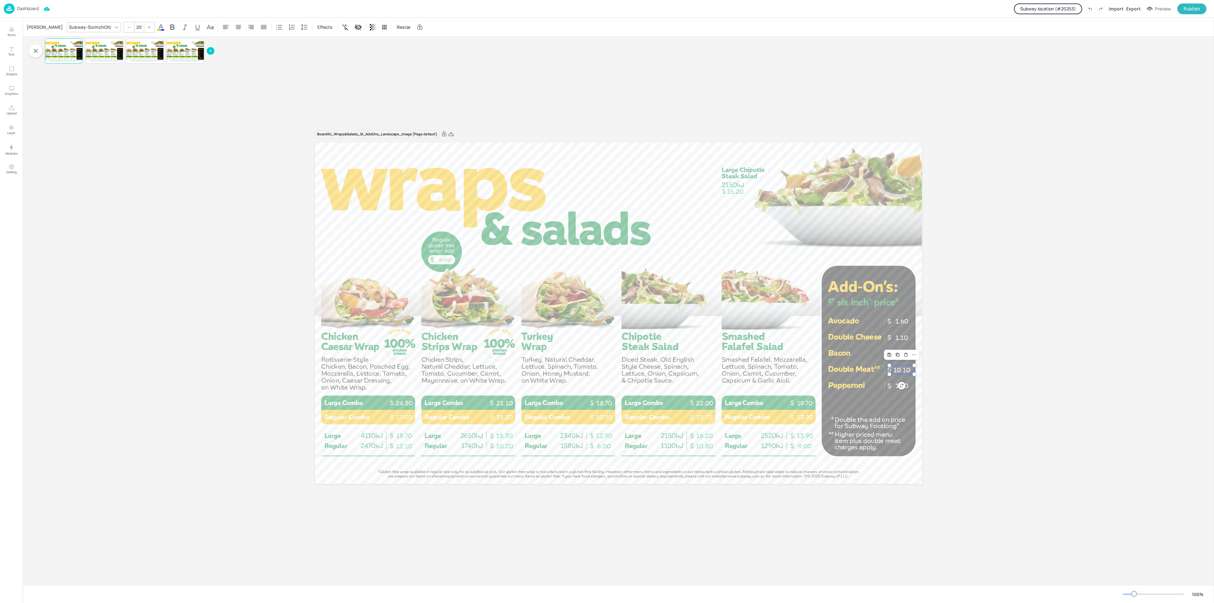
click at [900, 367] on p "10.10" at bounding box center [902, 370] width 25 height 9
click at [1009, 383] on div "Board AU_Wraps&Salads_SI_AddOns_Landscape_Image [Page default] 1.90 19.70 13.90…" at bounding box center [619, 311] width 1192 height 548
click at [31, 24] on div "[PERSON_NAME]" at bounding box center [44, 27] width 39 height 10
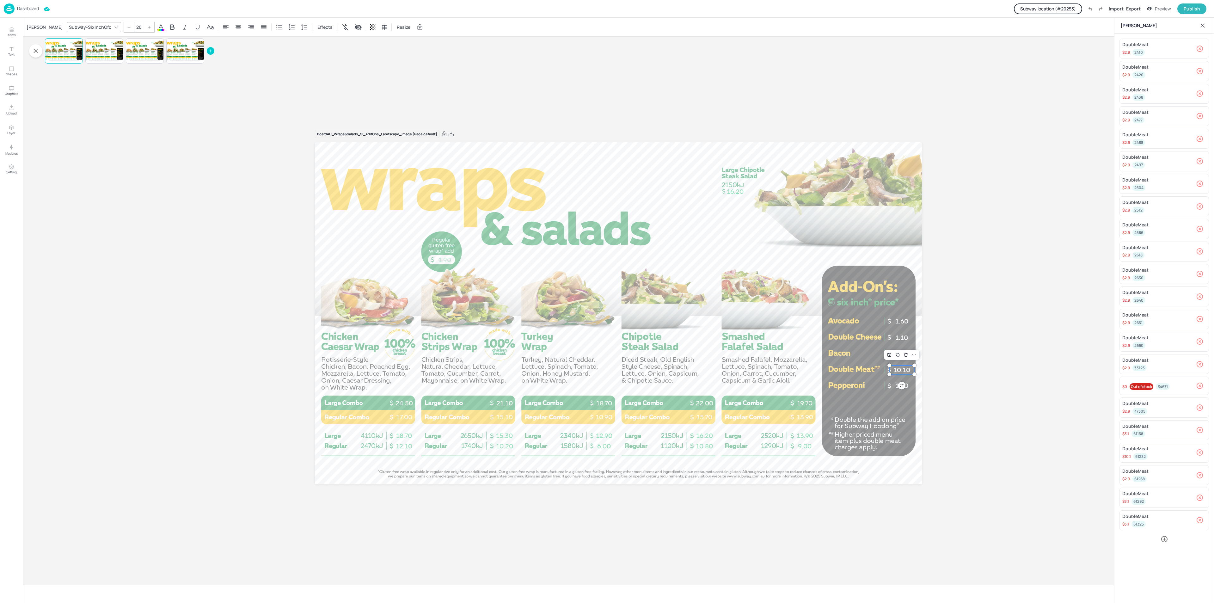
click at [1141, 470] on div "DoubleMeat" at bounding box center [1136, 471] width 26 height 6
click at [1144, 454] on div "61232" at bounding box center [1141, 456] width 14 height 7
